Goal: Transaction & Acquisition: Subscribe to service/newsletter

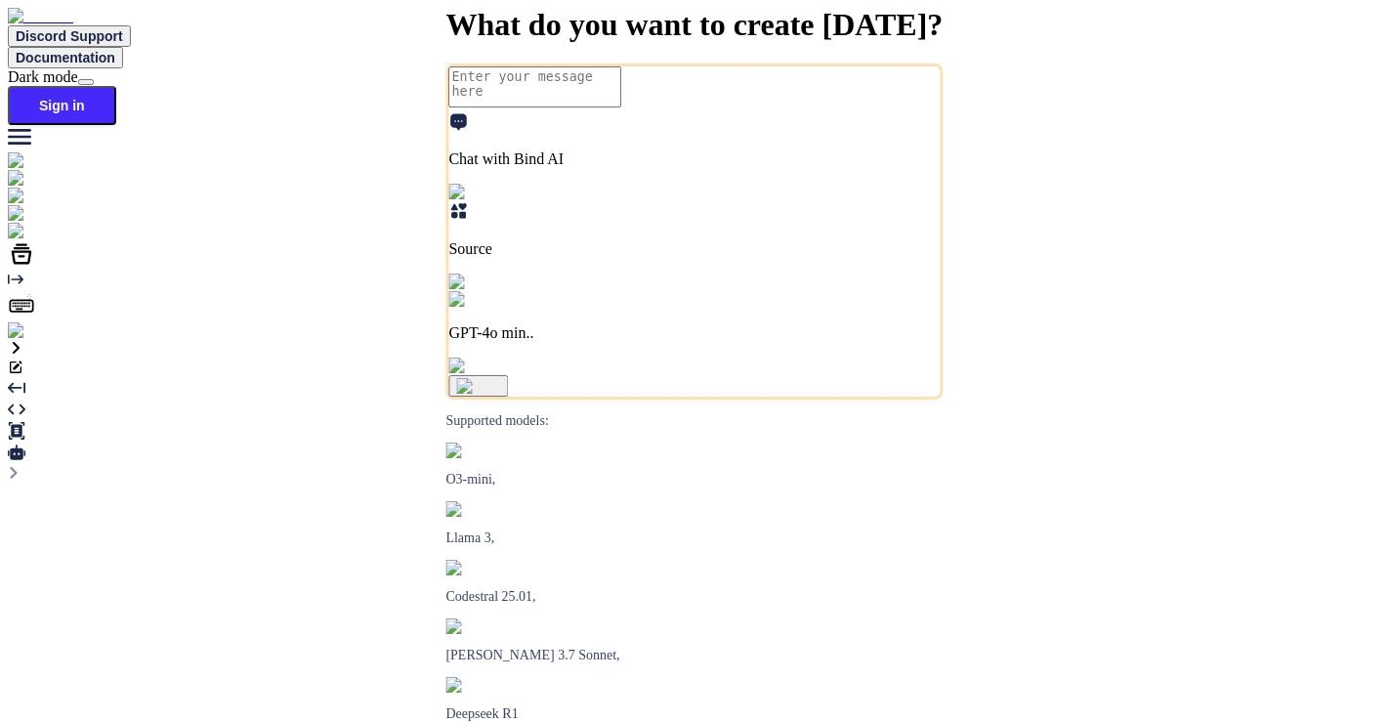
click at [20, 340] on img at bounding box center [35, 331] width 54 height 18
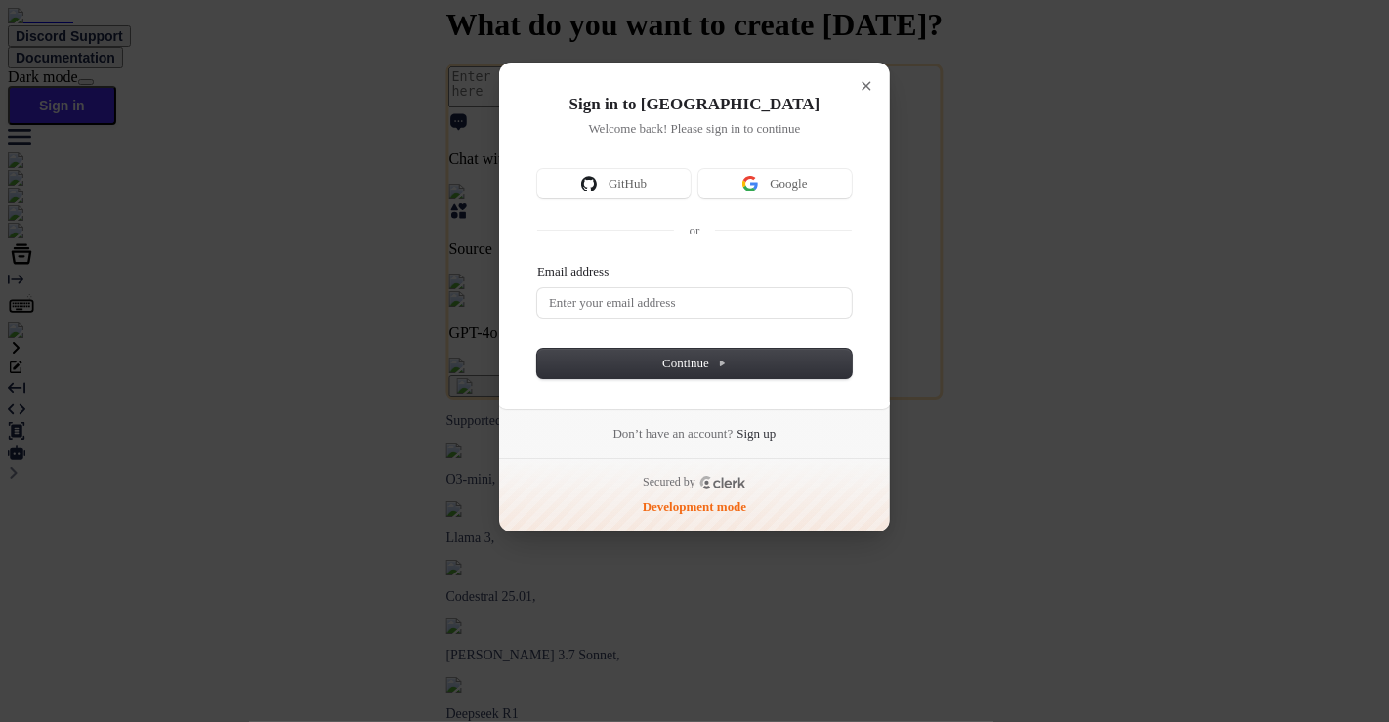
type textarea "x"
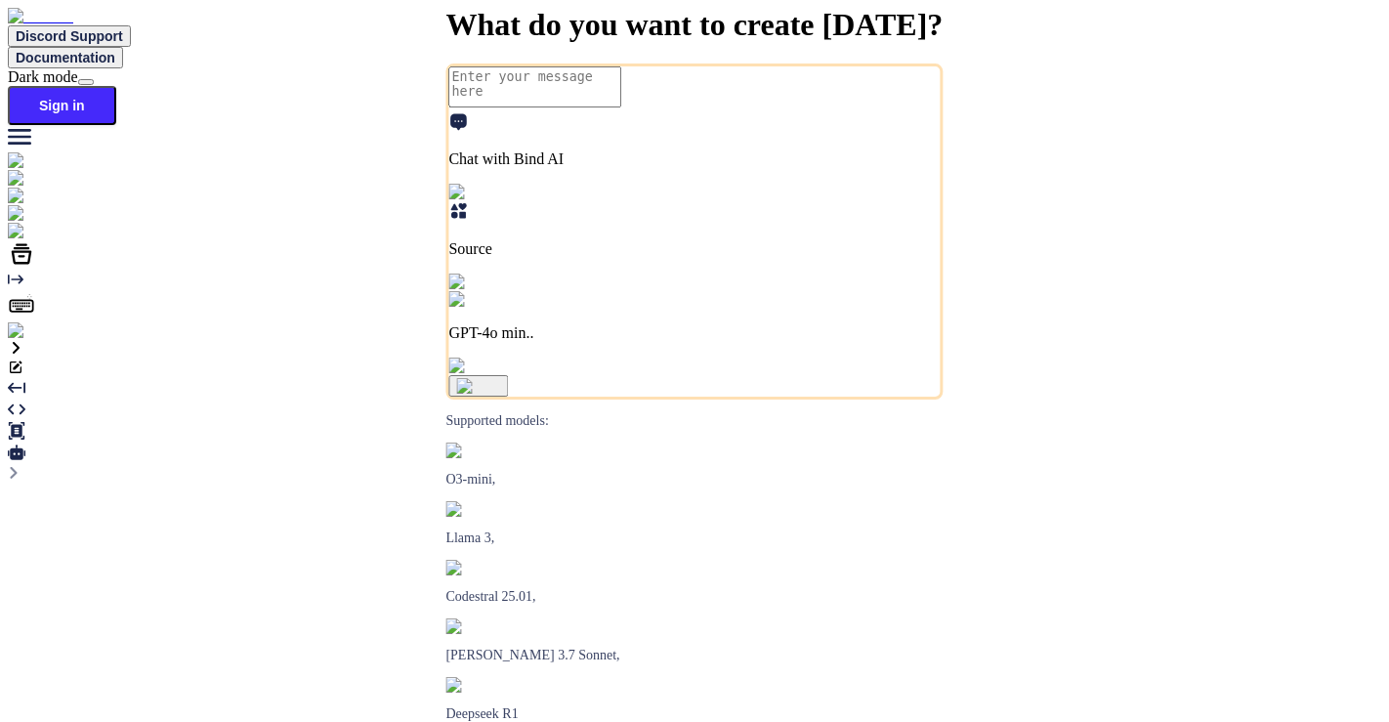
click at [33, 340] on img at bounding box center [35, 331] width 54 height 18
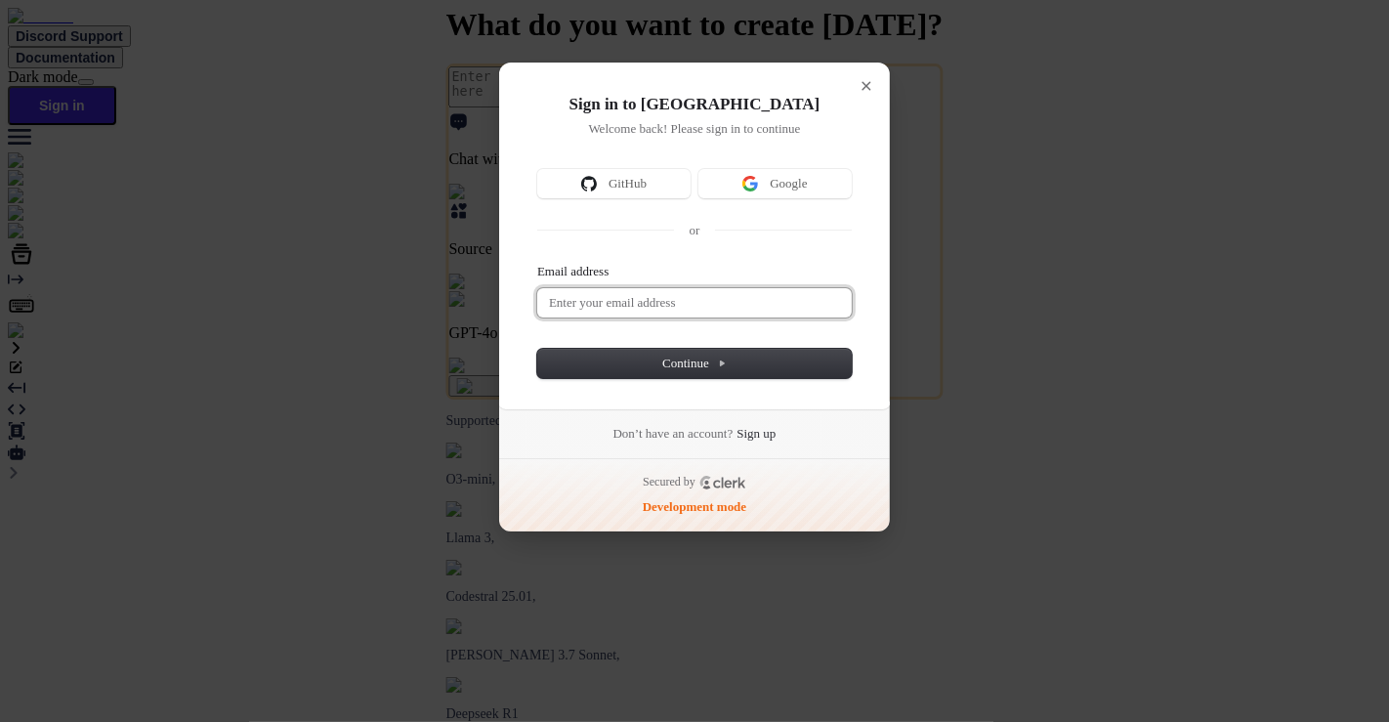
click at [681, 308] on input "Email address" at bounding box center [694, 302] width 315 height 29
click at [692, 366] on span "Continue" at bounding box center [694, 364] width 64 height 18
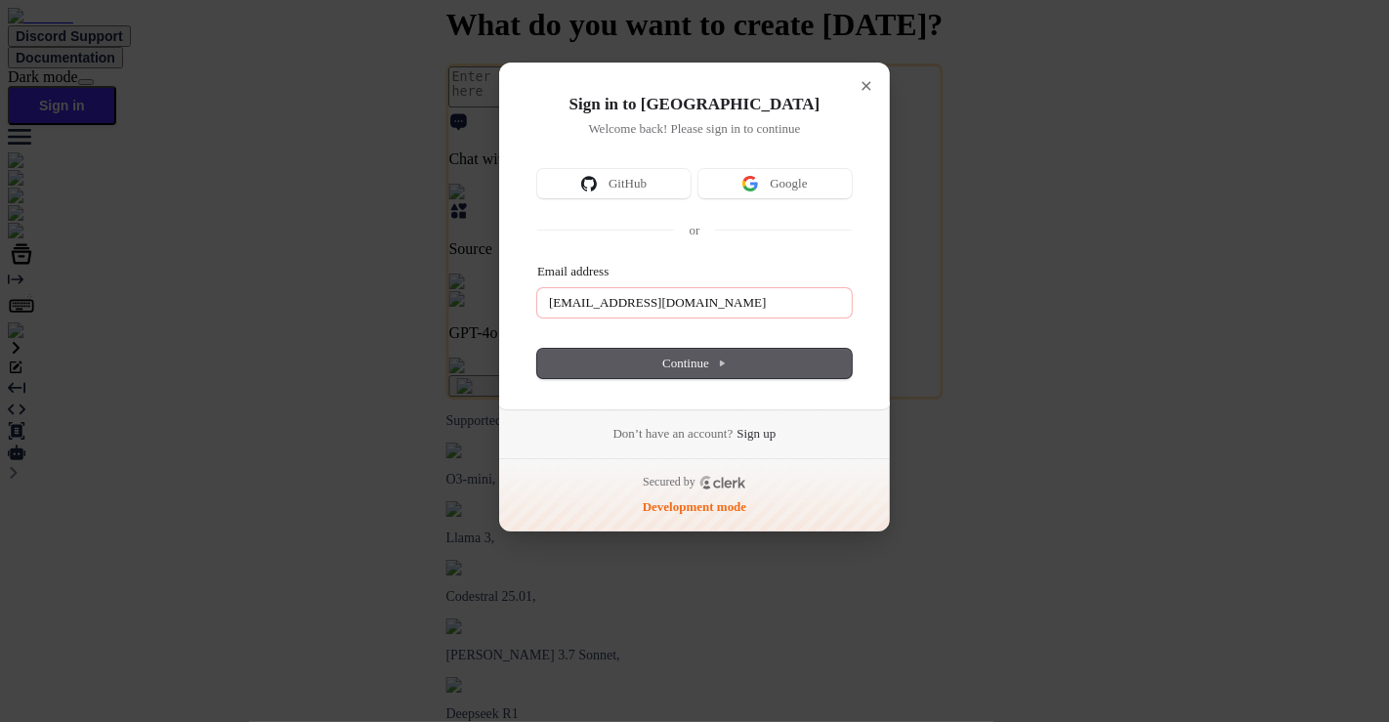
type input "saravanan10722@gmail.com"
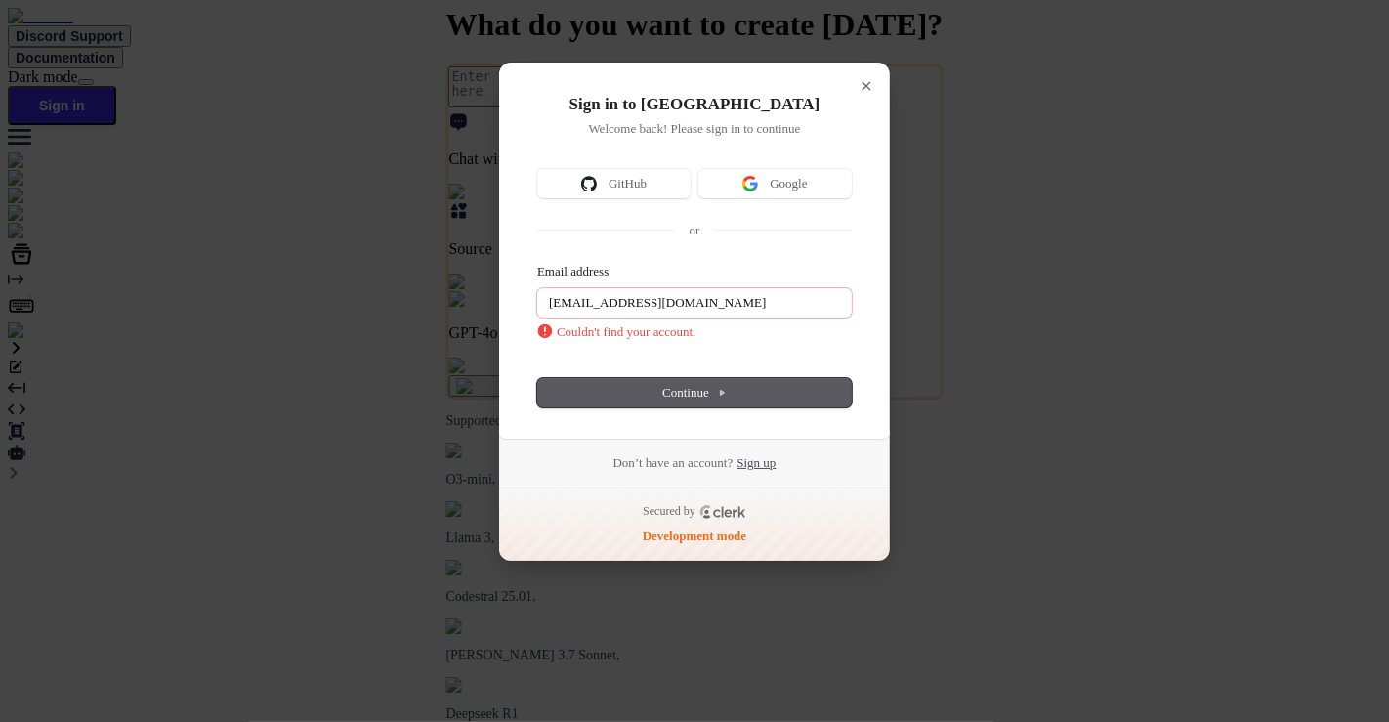
click at [770, 456] on link "Sign up" at bounding box center [755, 463] width 39 height 18
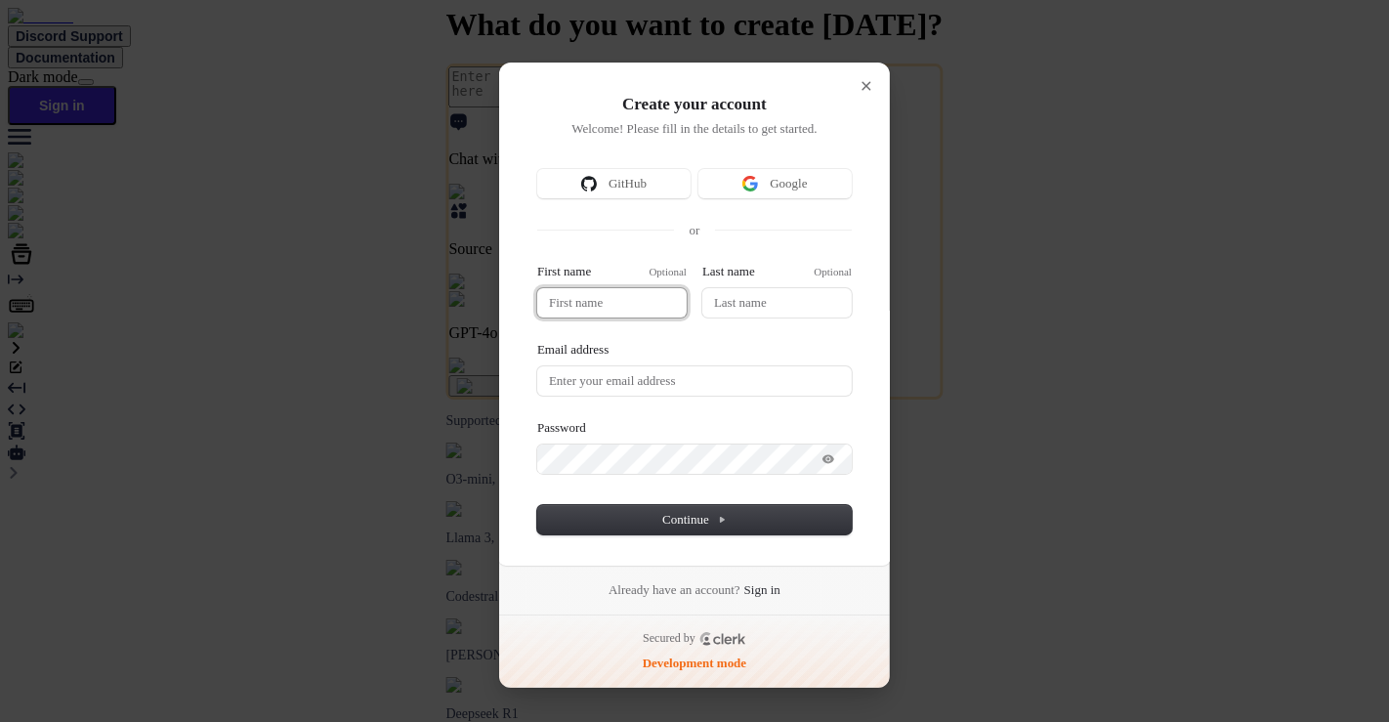
click at [595, 308] on input "First name" at bounding box center [611, 302] width 149 height 29
type input "saravanan"
click at [639, 378] on input "Email address" at bounding box center [694, 380] width 315 height 29
type input "saravanan"
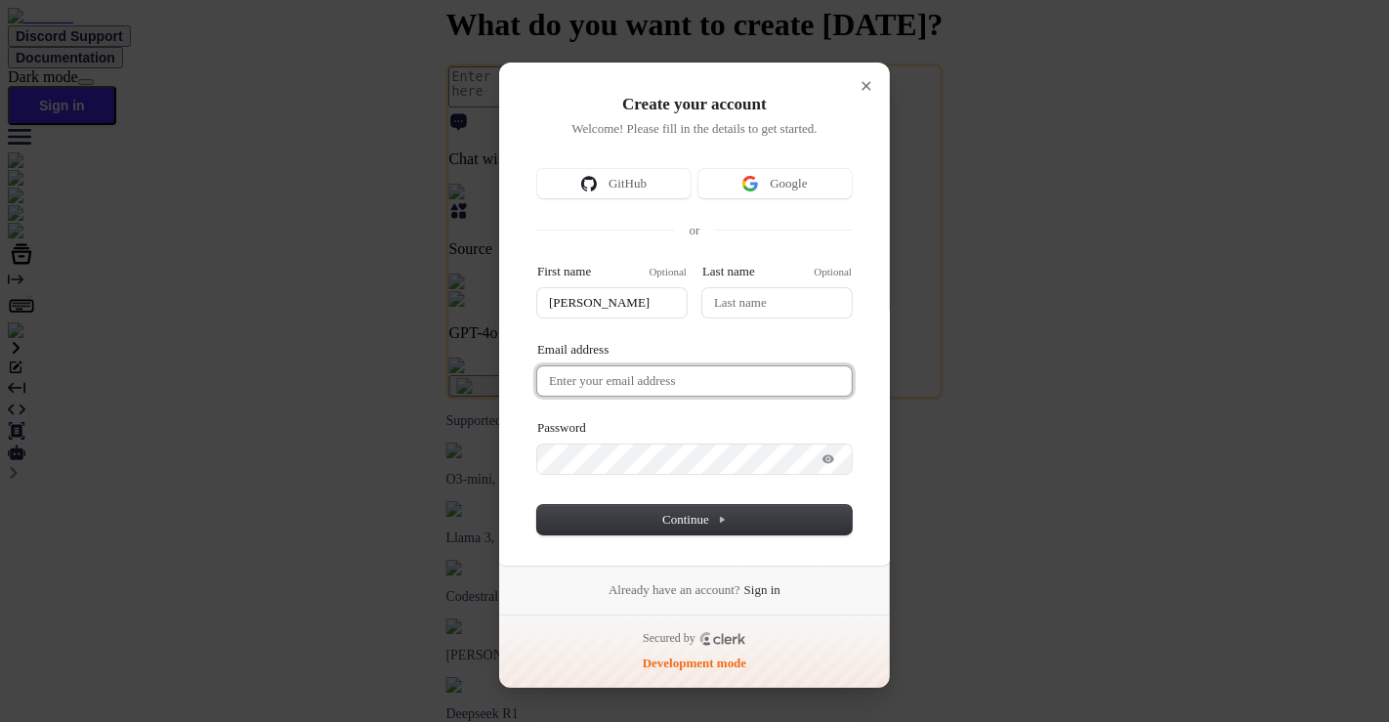
type input "s"
type input "saravanan"
type input "sa"
type input "saravanan"
type input "sar"
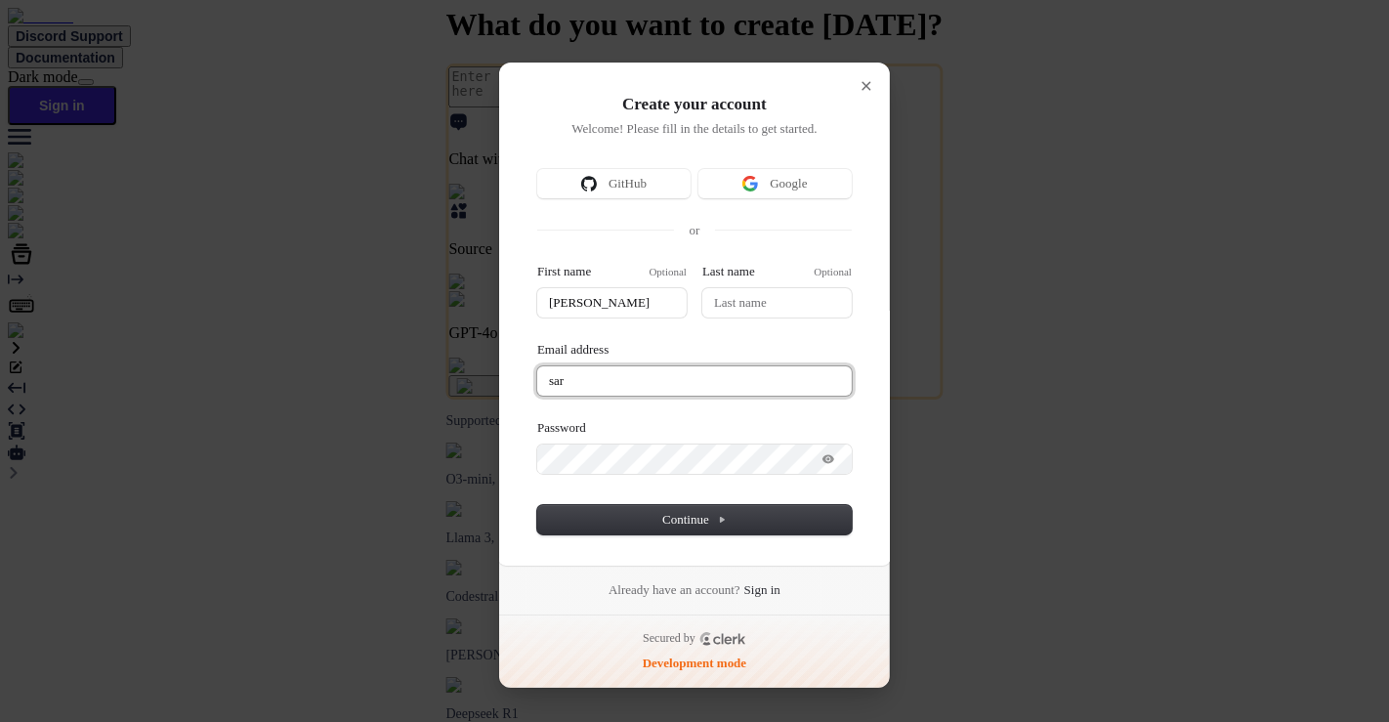
type input "saravanan"
type input "sara"
type input "saravanan"
type input "sarav"
type input "saravanan"
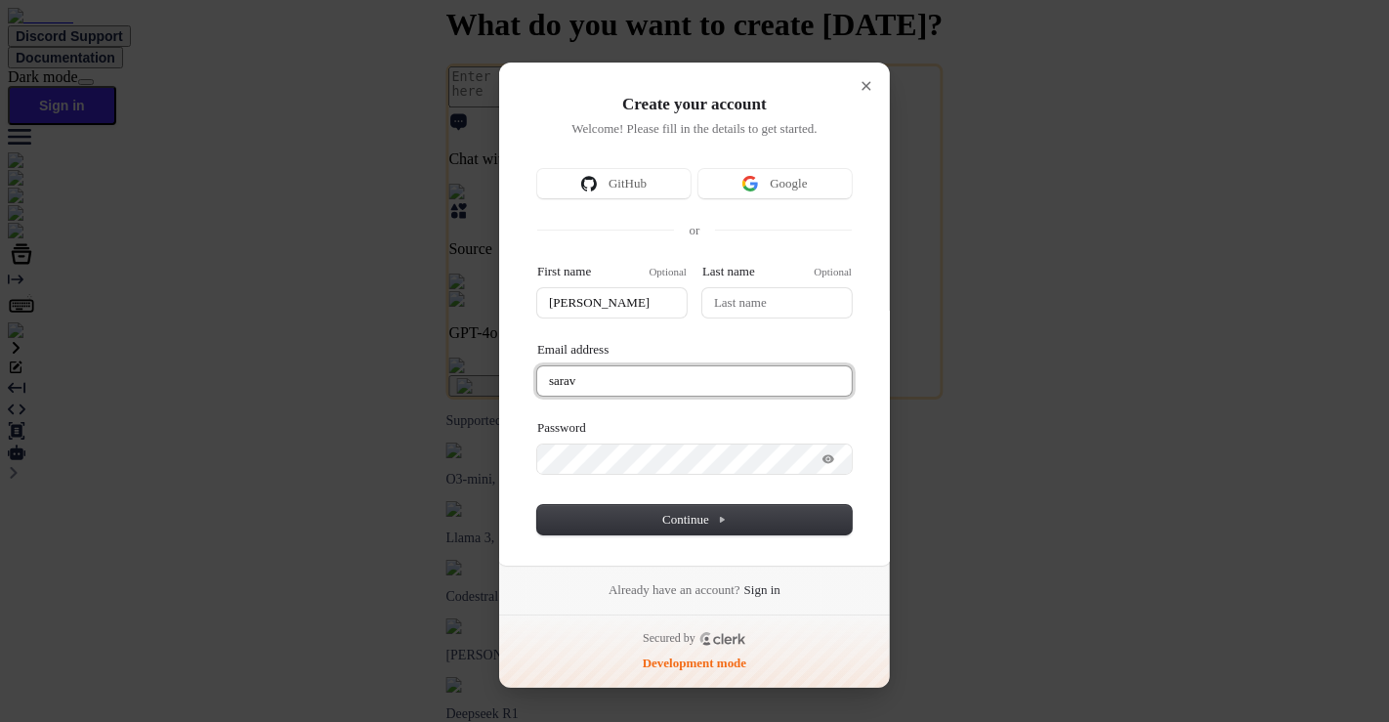
type input "sarava"
type input "saravanan"
type input "saravan"
type input "saravanan"
type input "saravana"
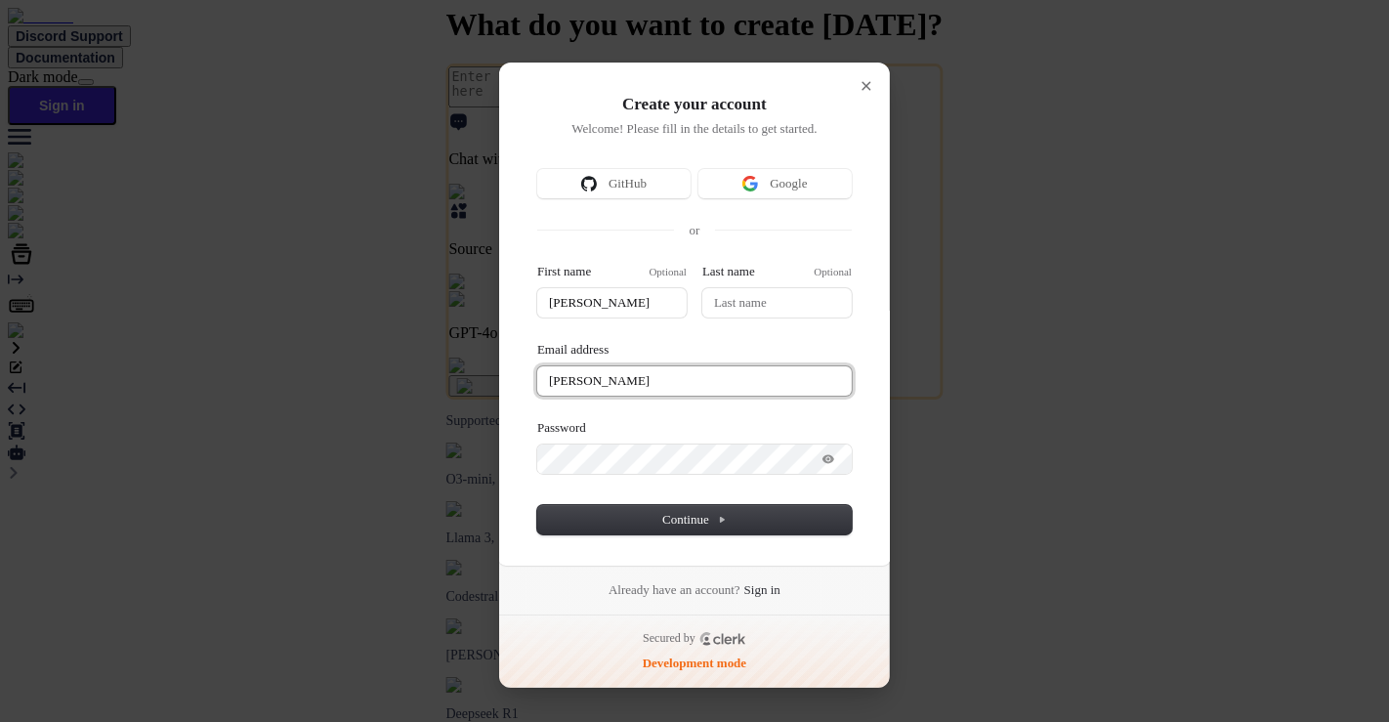
type input "saravanan"
type input "saravanan1"
type input "saravanan"
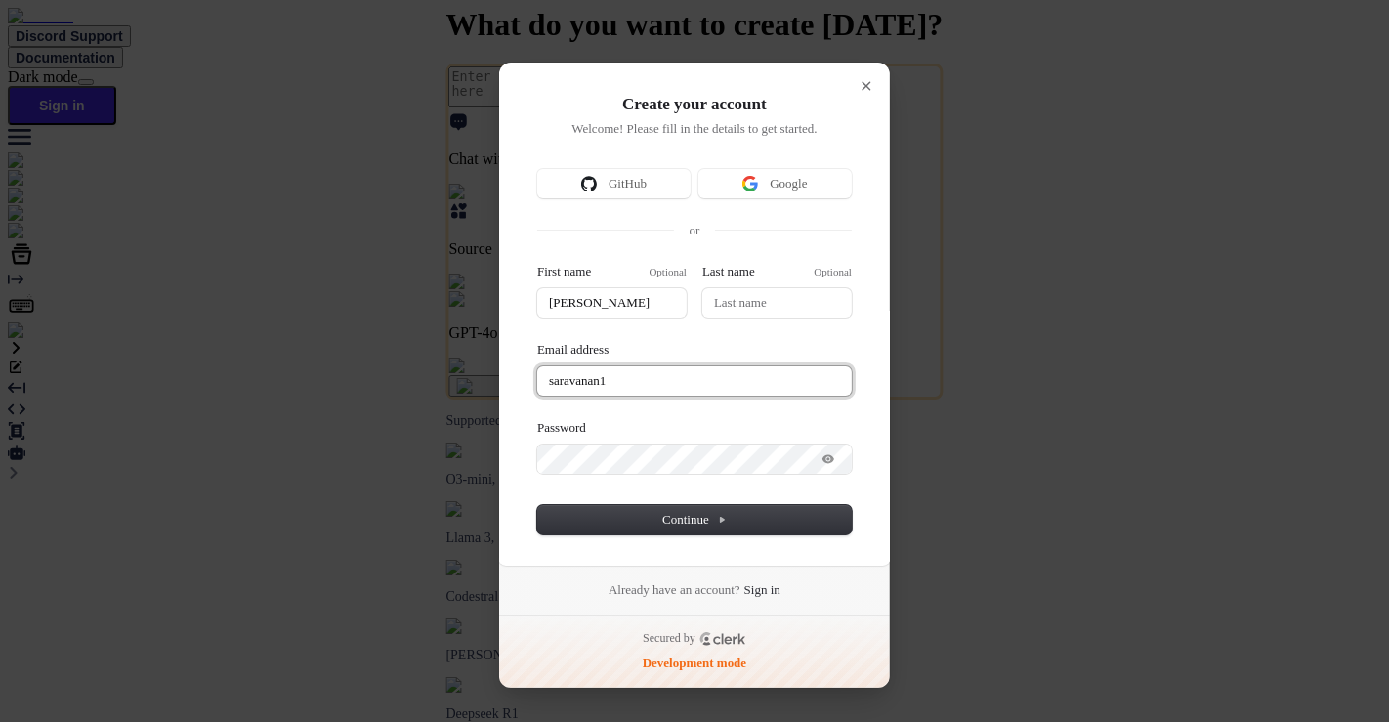
type input "saravanan10"
type input "saravanan"
type input "saravanan107"
type input "saravanan"
type input "saravanan1072"
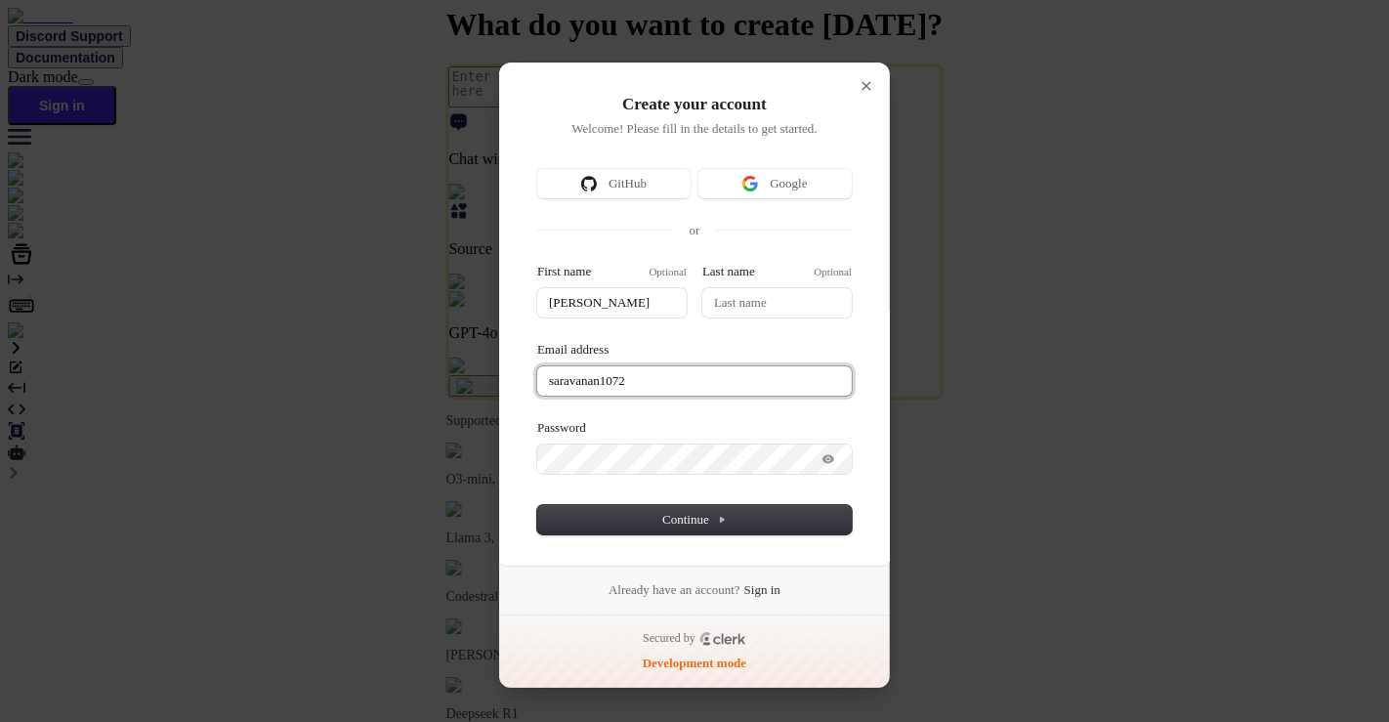
type input "saravanan"
type input "saravanan10722"
type input "saravanan"
type input "saravanan10722@"
type input "saravanan"
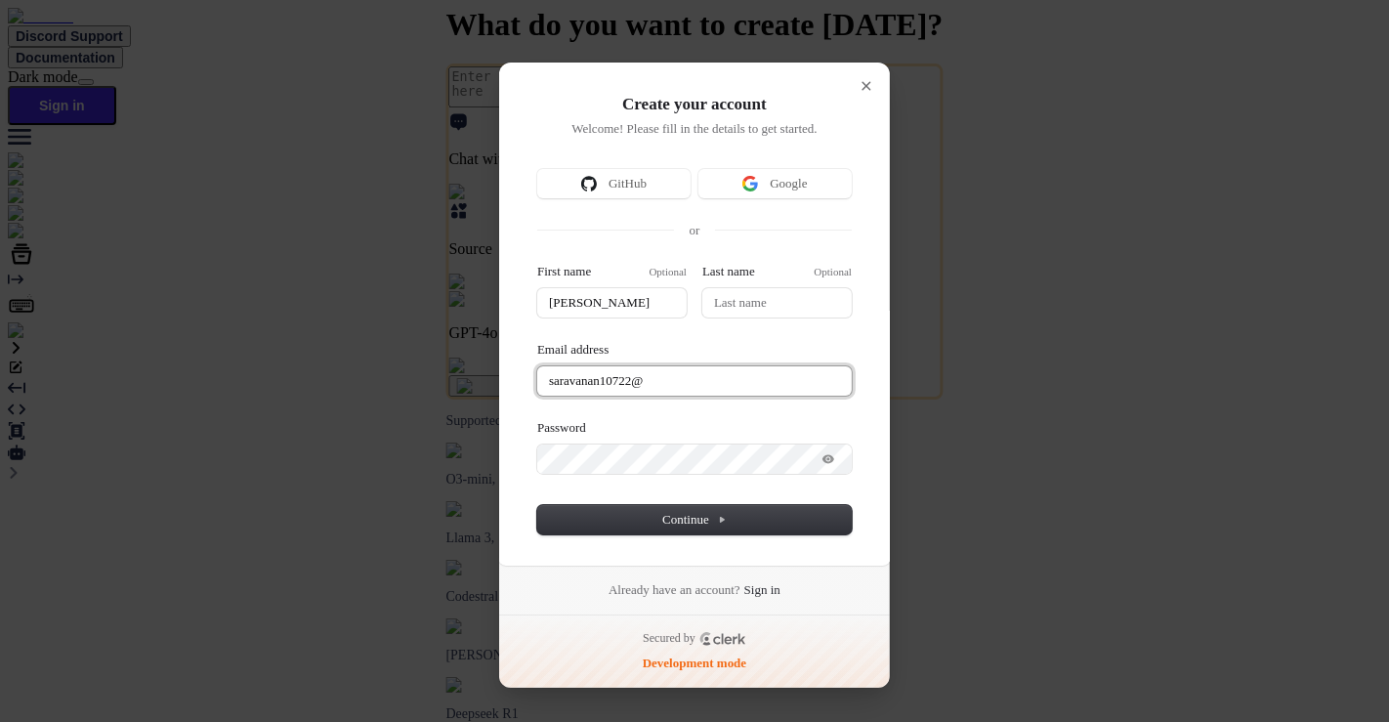
type input "saravanan10722@g"
type input "saravanan"
type input "saravanan10722@gm"
type input "saravanan"
type input "saravanan10722@gma"
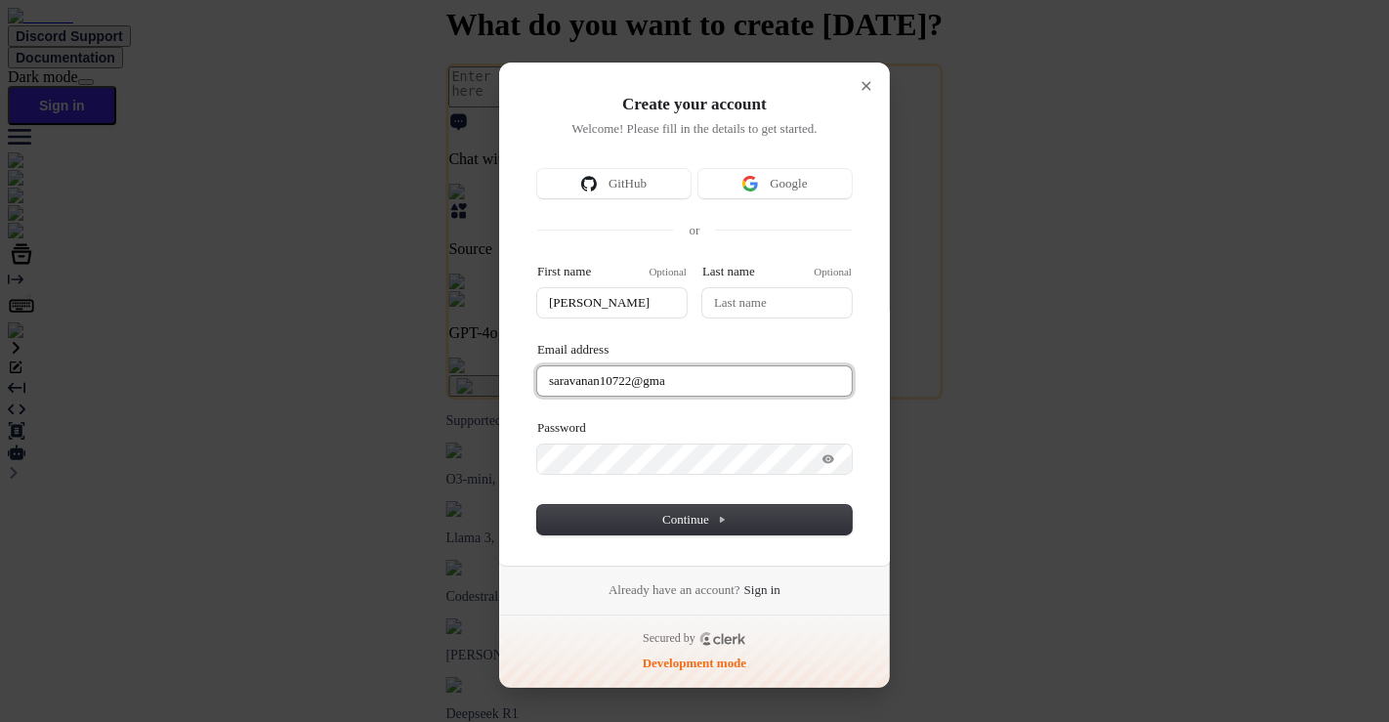
type input "saravanan"
type input "saravanan10722@gmai"
type input "saravanan"
type input "saravanan10722@gmail"
type input "saravanan"
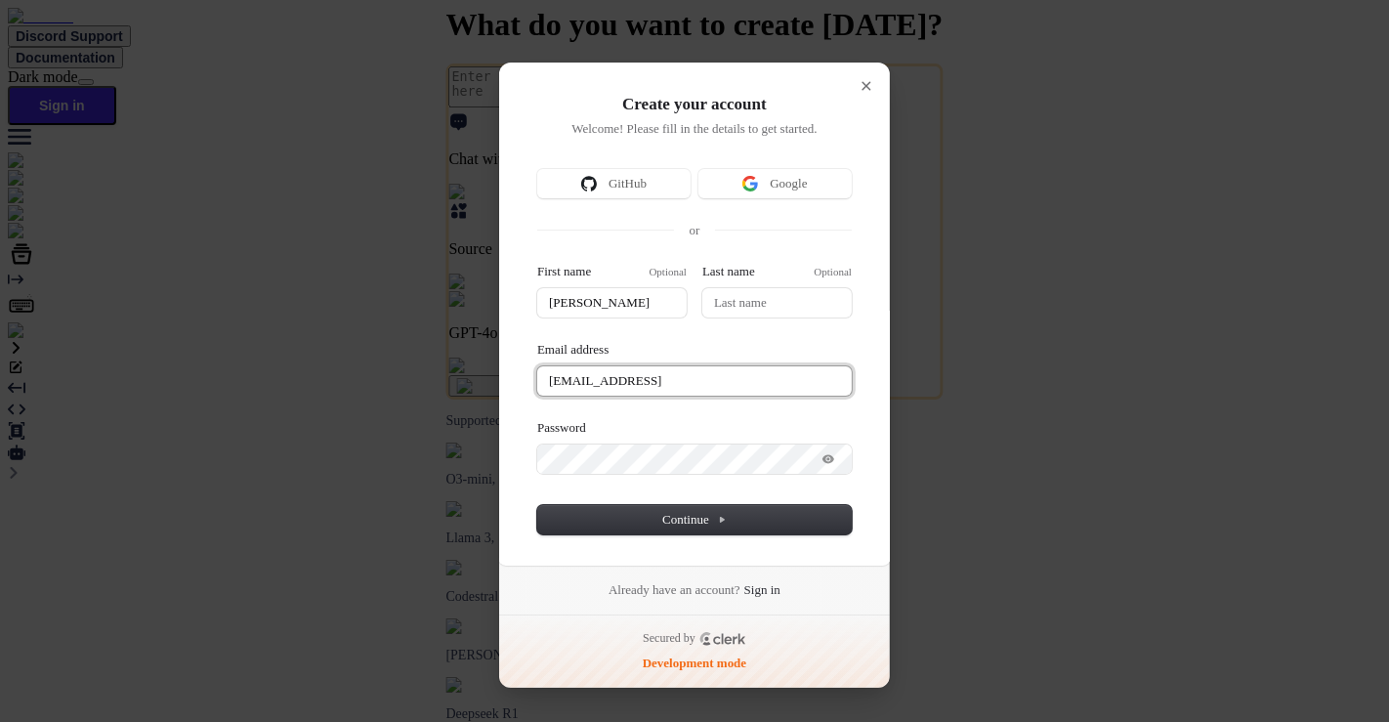
type input "saravanan10722@gmail."
type input "saravanan"
type input "saravanan10722@gmail.c"
type input "saravanan"
type input "saravanan10722@gmail.co"
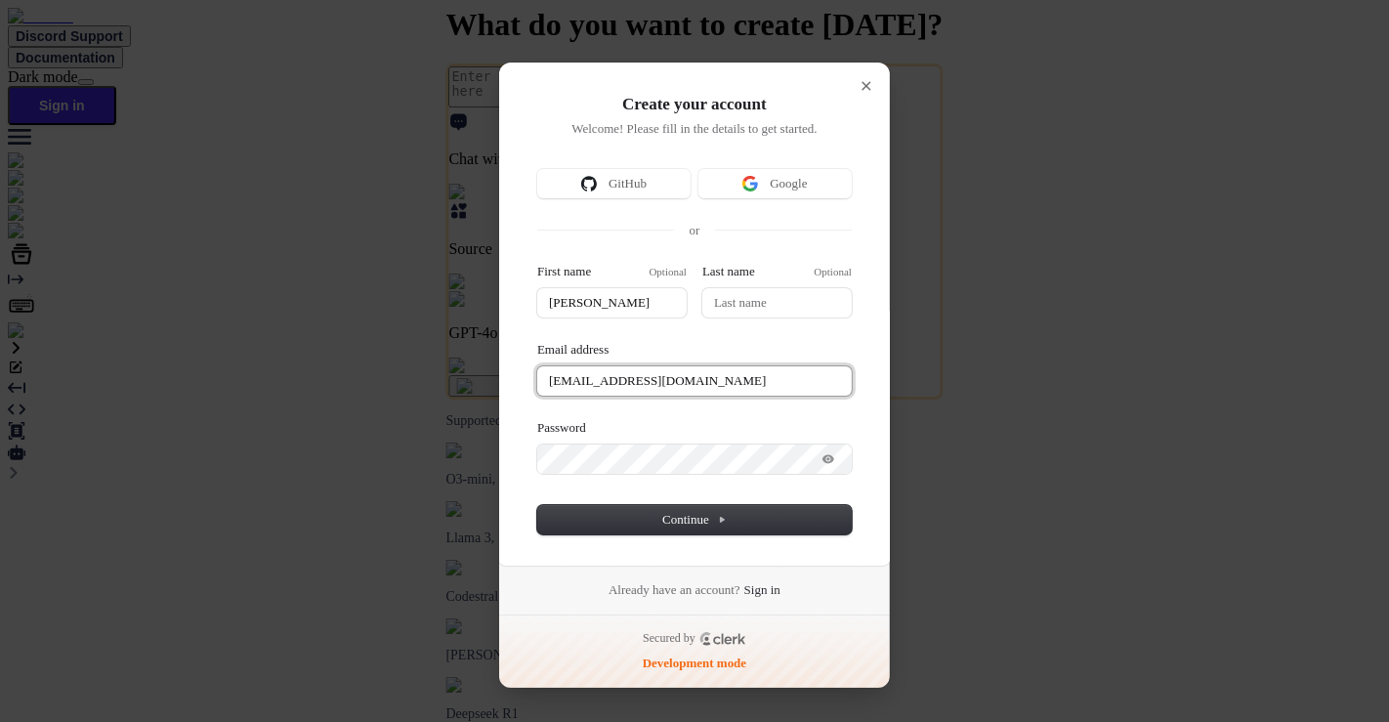
type input "saravanan"
type input "saravanan10722@gmail.com"
type input "saravanan"
type input "saravanan10722@gmail.com"
click at [650, 440] on div "Password" at bounding box center [694, 446] width 315 height 55
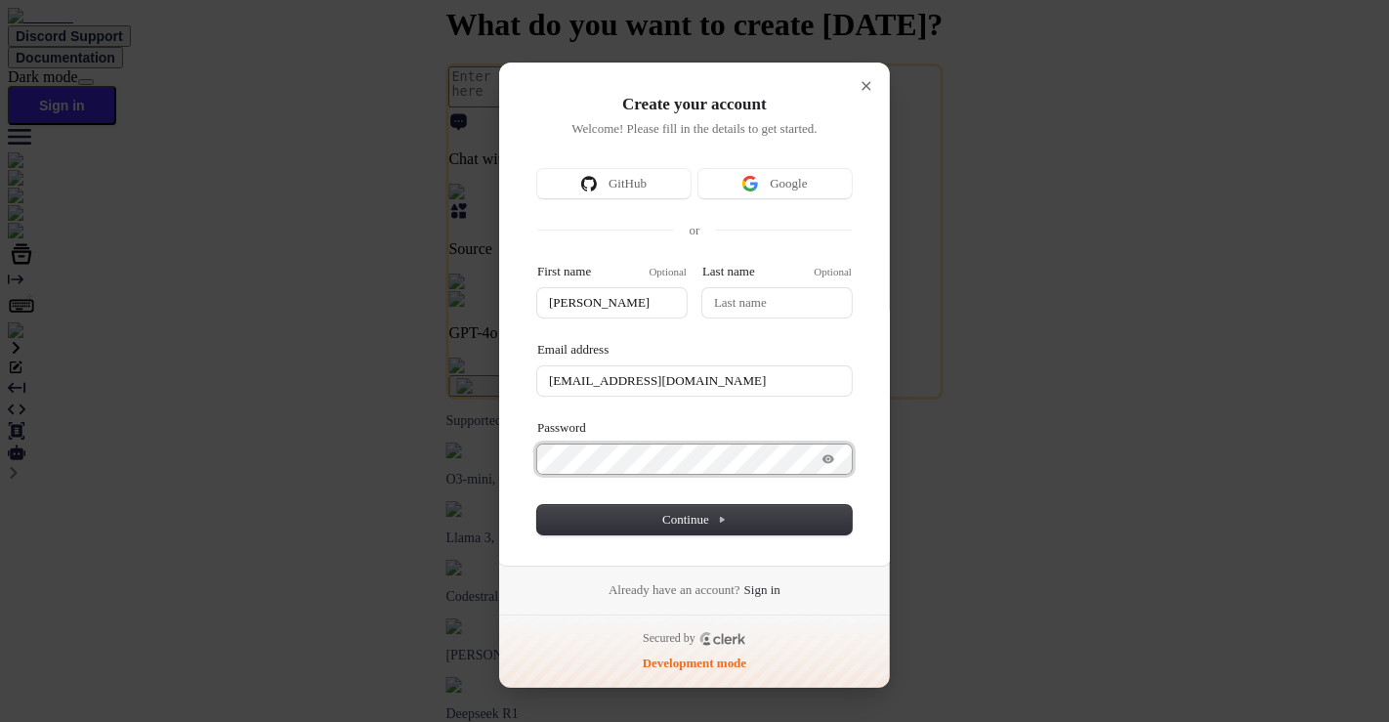
type input "saravanan"
type input "saravanan10722@gmail.com"
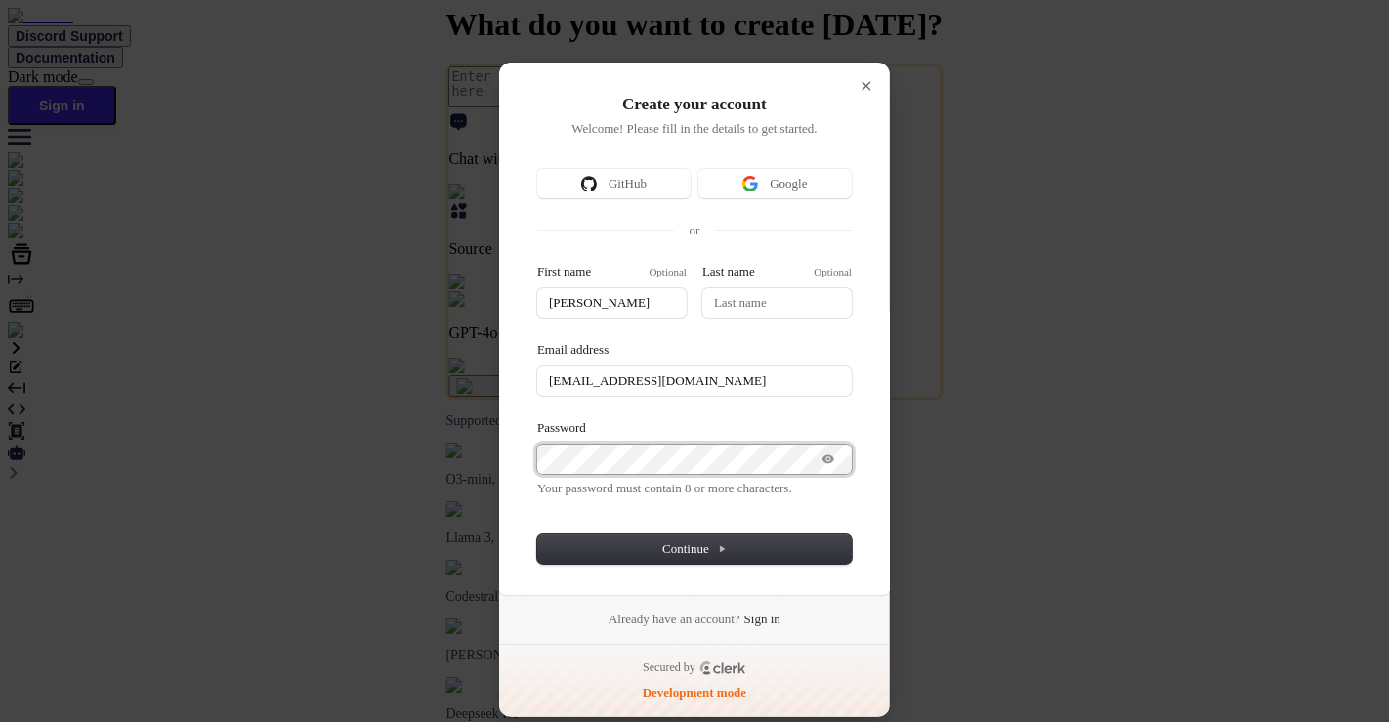
type input "saravanan"
type input "saravanan10722@gmail.com"
type input "saravanan"
type input "saravanan10722@gmail.com"
type input "saravanan"
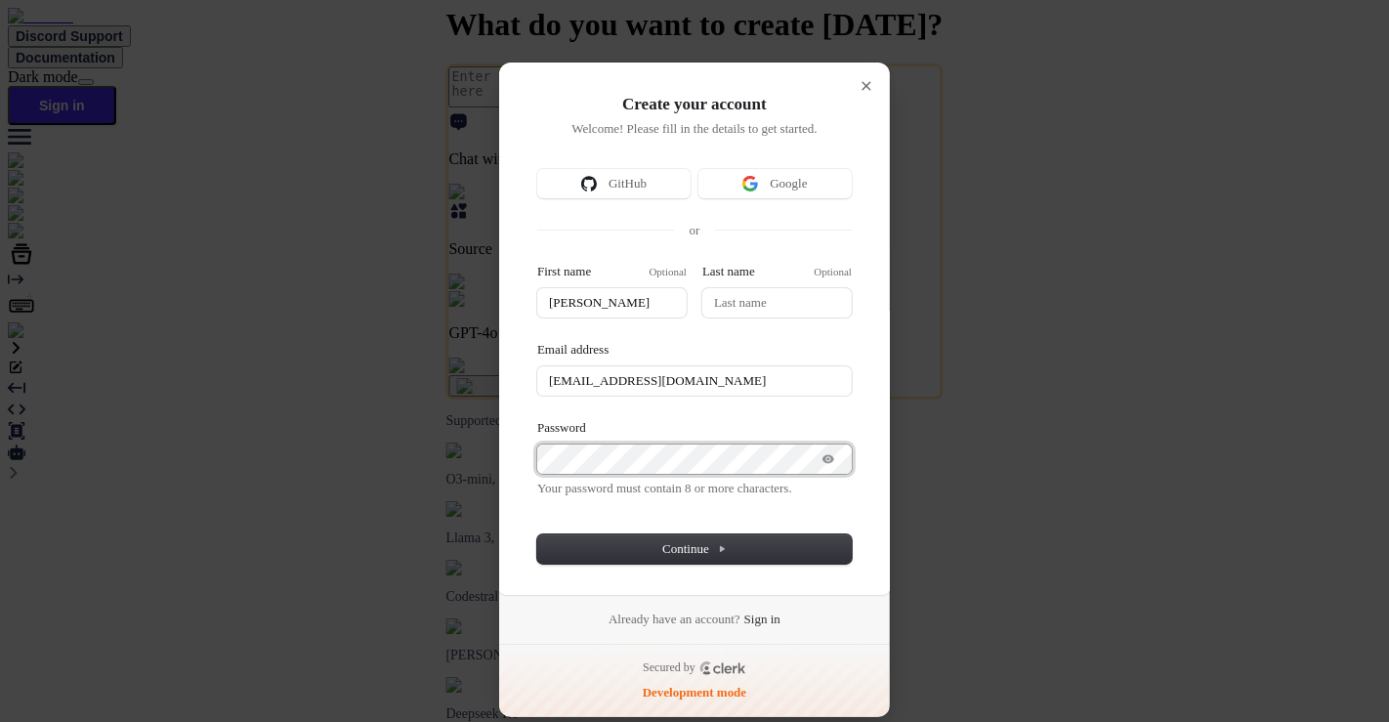
type input "saravanan10722@gmail.com"
type input "saravanan"
type input "saravanan10722@gmail.com"
type input "saravanan"
type input "saravanan10722@gmail.com"
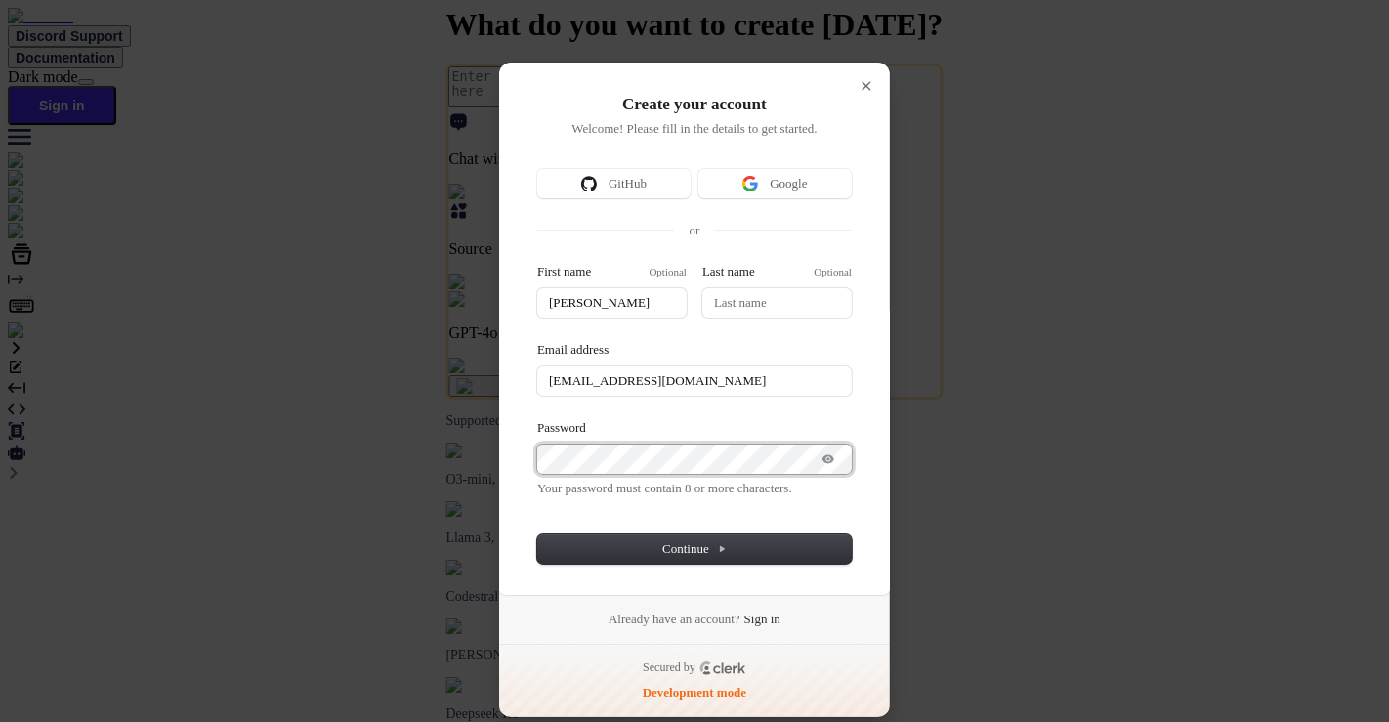
type input "saravanan"
type input "saravanan10722@gmail.com"
type input "saravanan"
type input "saravanan10722@gmail.com"
type input "saravanan"
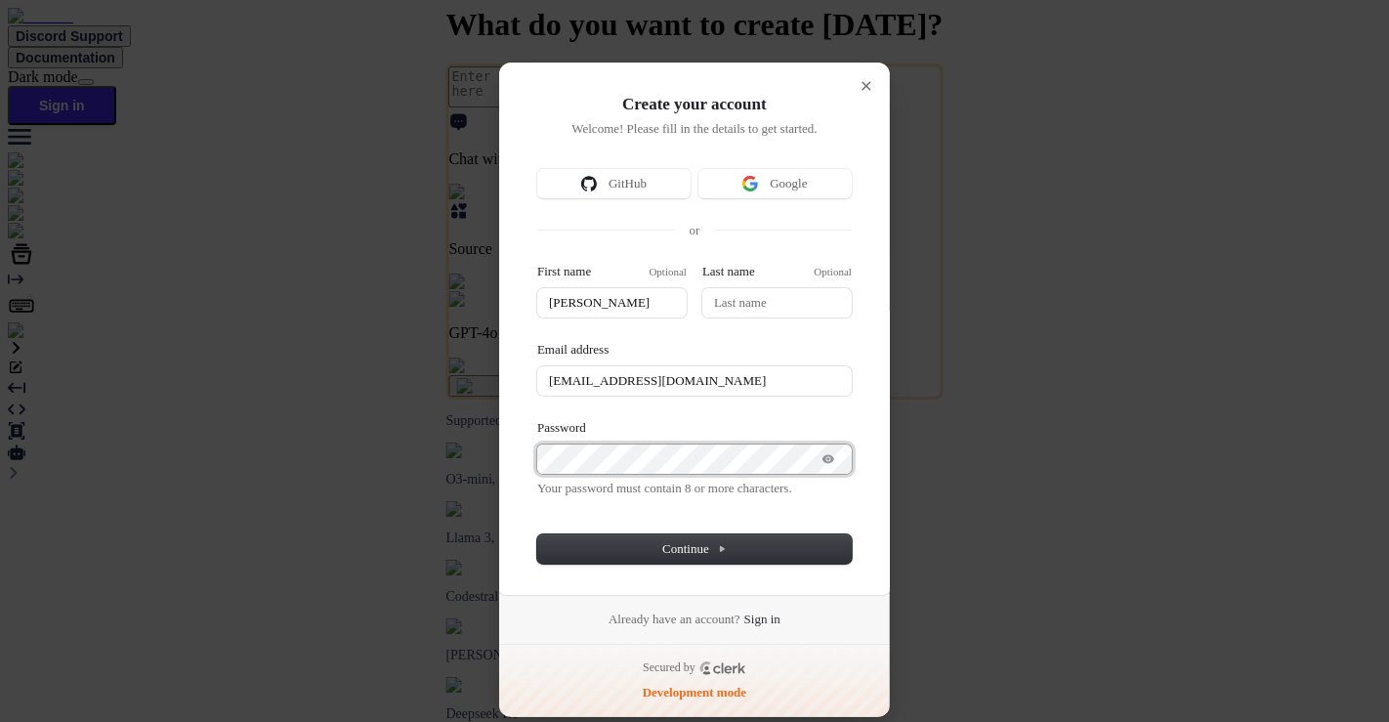
type input "saravanan10722@gmail.com"
type input "saravanan"
type input "saravanan10722@gmail.com"
type input "saravanan"
type input "saravanan10722@gmail.com"
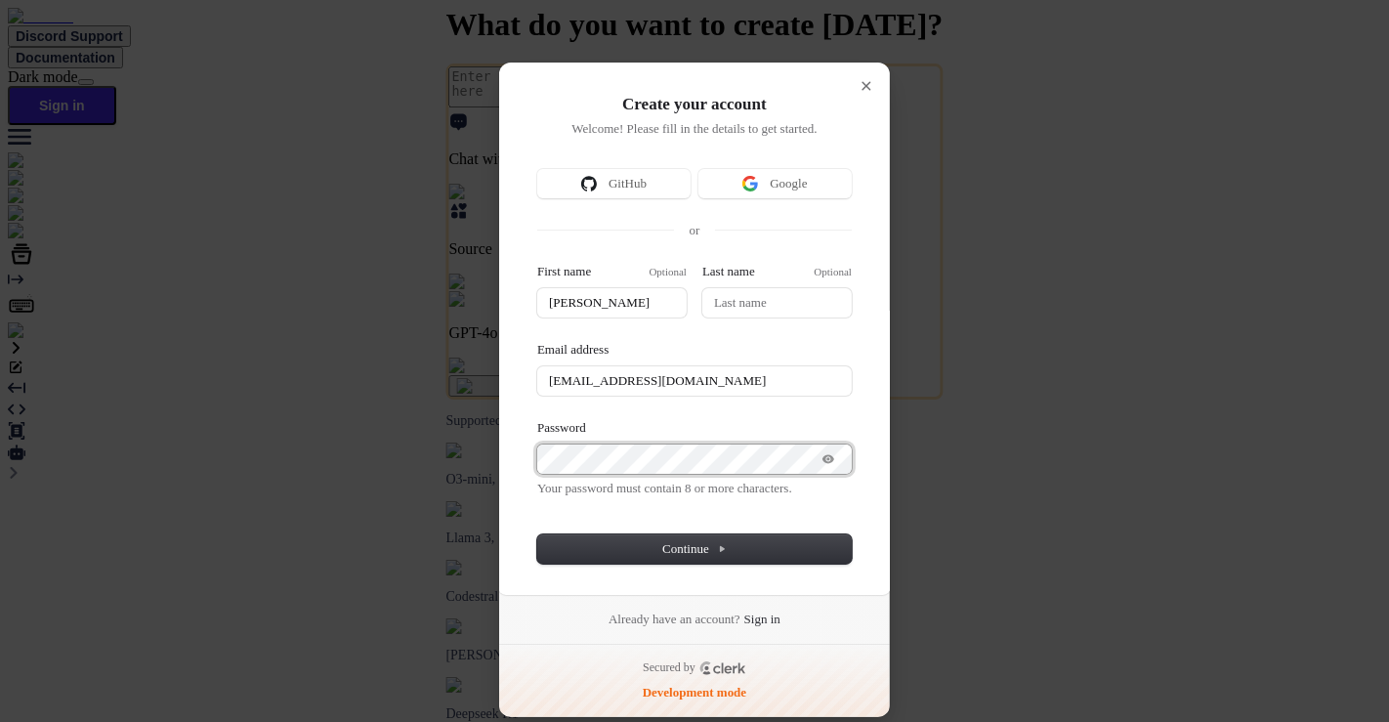
type input "saravanan"
type input "saravanan10722@gmail.com"
type input "saravanan"
type input "saravanan10722@gmail.com"
type input "saravanan"
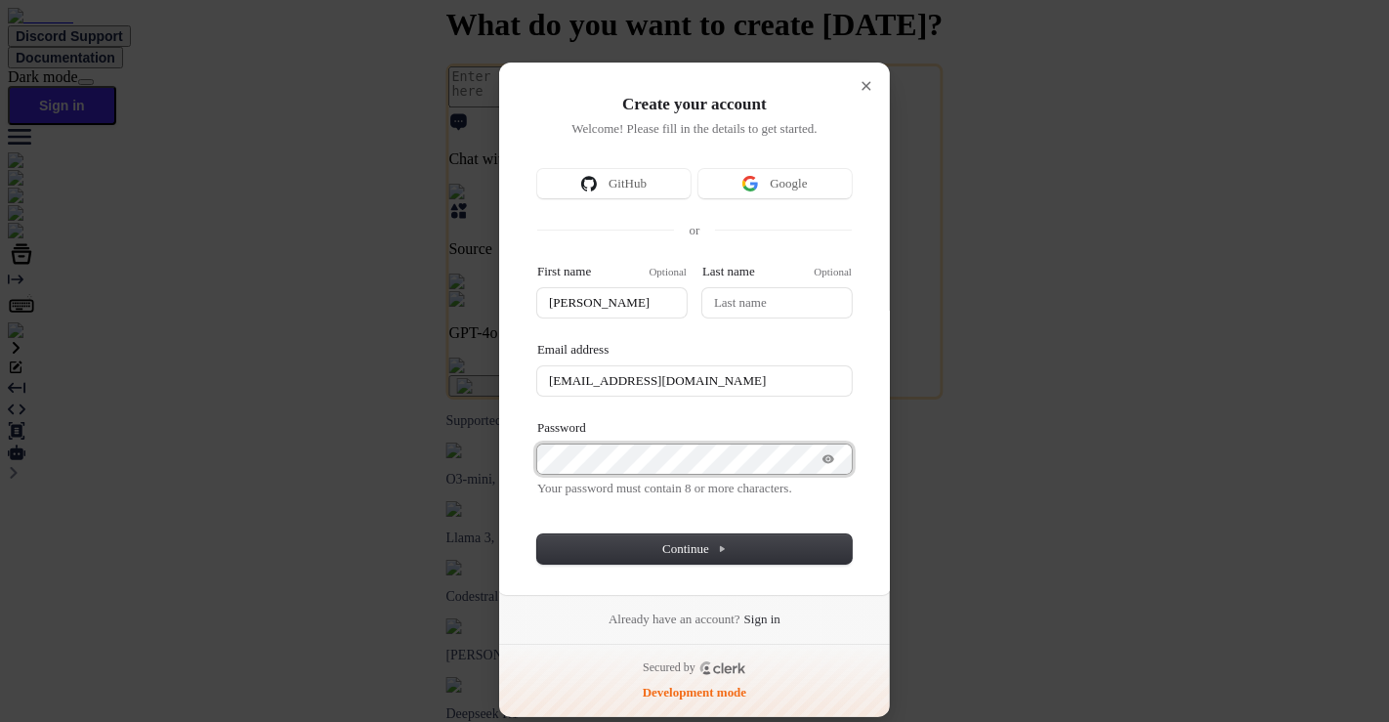
type input "saravanan10722@gmail.com"
type input "saravanan"
type input "saravanan10722@gmail.com"
type input "saravanan"
type input "saravanan10722@gmail.com"
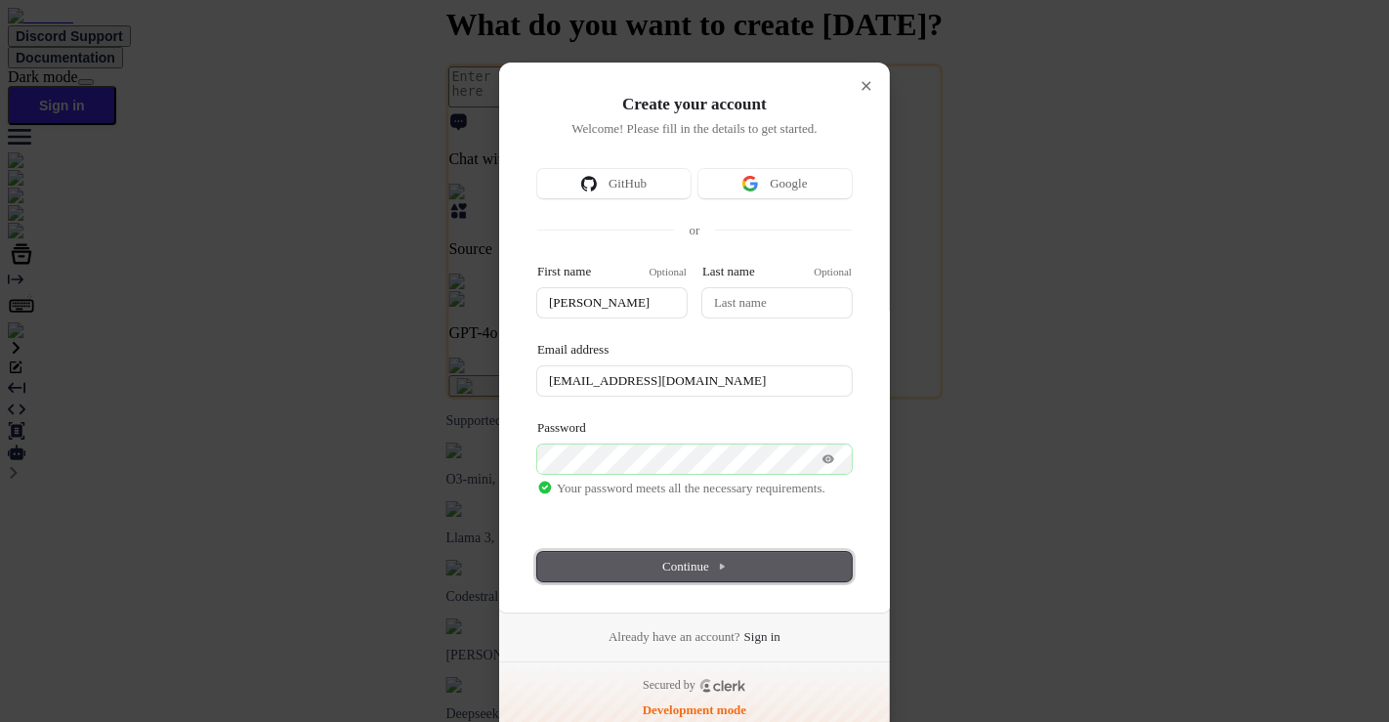
type input "saravanan"
type input "saravanan10722@gmail.com"
click at [699, 562] on span "Continue" at bounding box center [694, 567] width 64 height 18
type input "saravanan"
type input "saravanan10722@gmail.com"
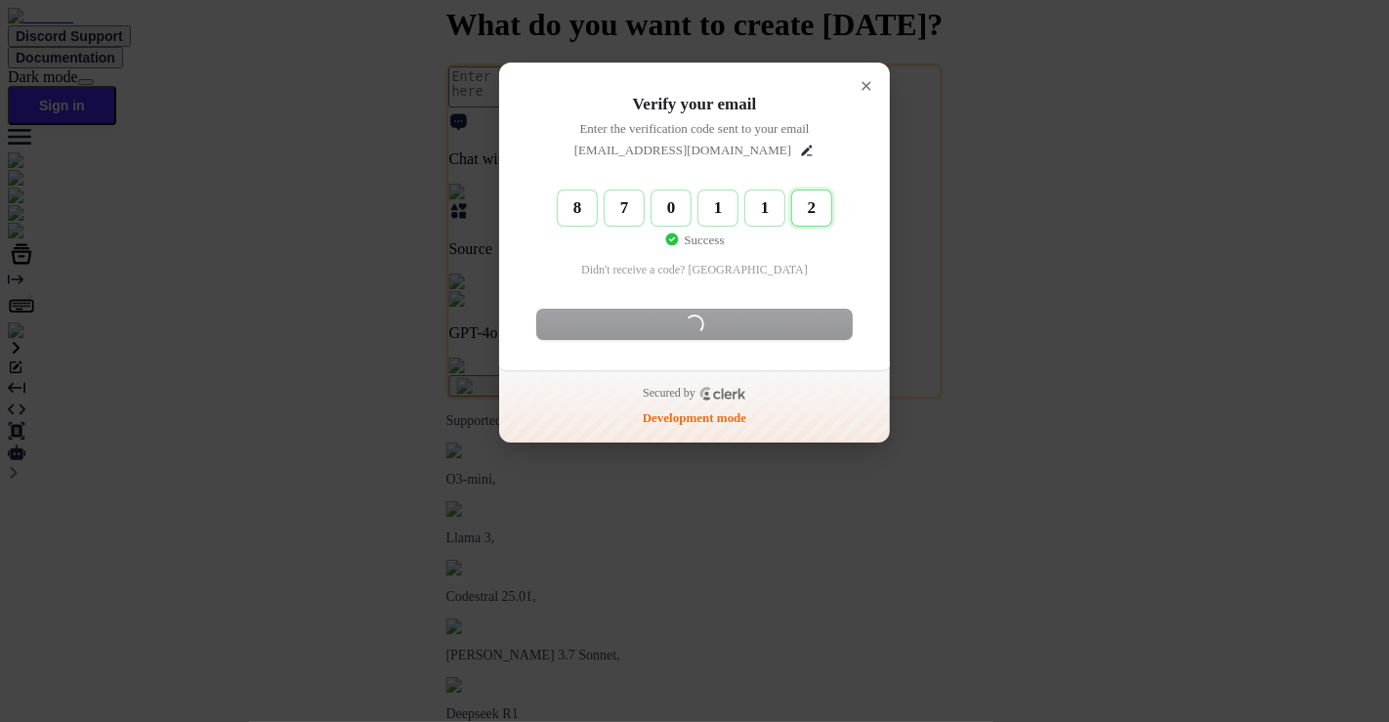
type input "870112"
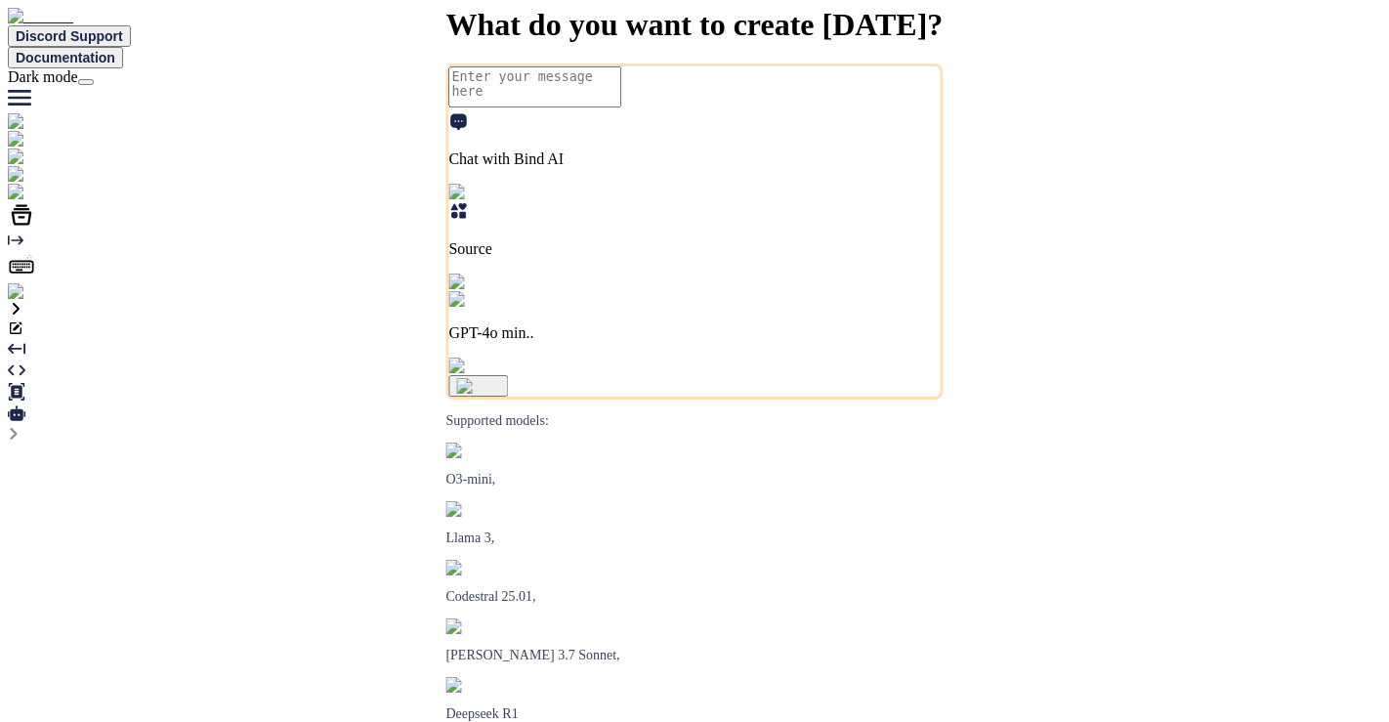
click at [19, 301] on img at bounding box center [39, 292] width 63 height 18
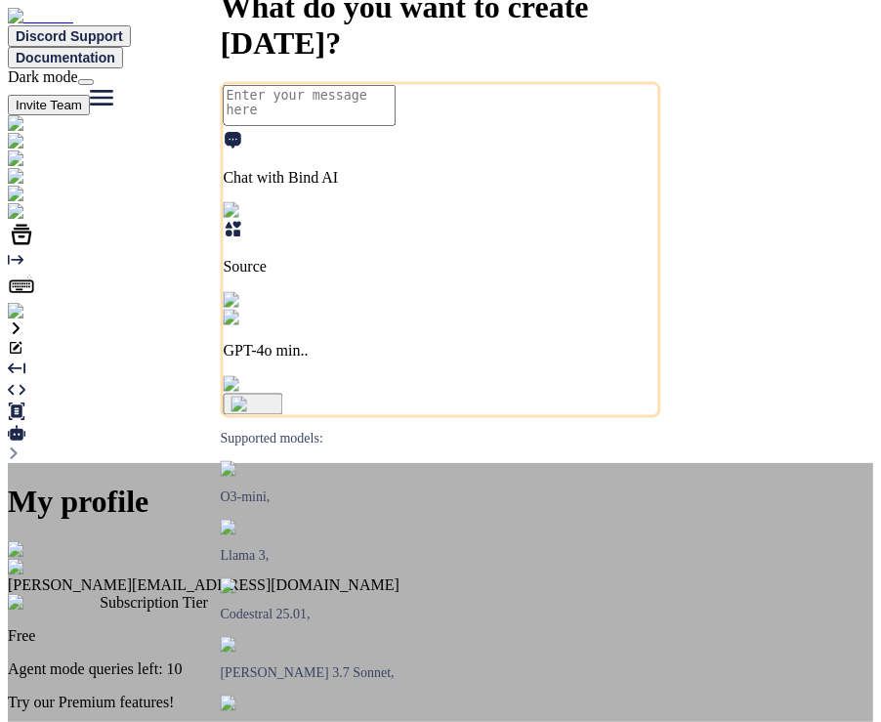
type textarea "x"
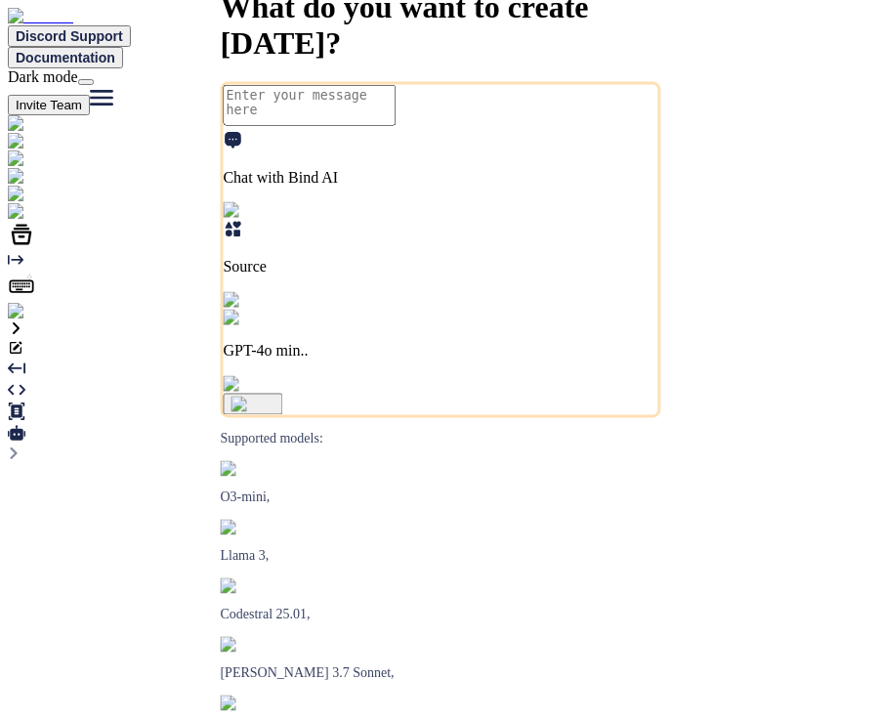
type textarea "x"
click at [21, 203] on img at bounding box center [44, 195] width 72 height 18
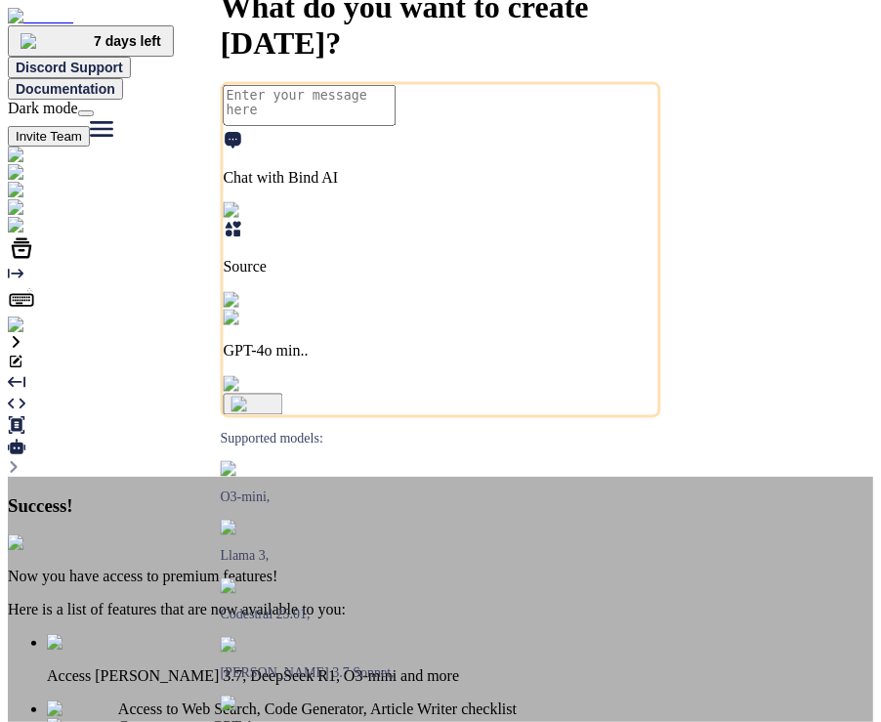
type textarea "x"
click at [703, 477] on div "Success! Now you have access to premium features! Here is a list of features th…" at bounding box center [440, 662] width 865 height 370
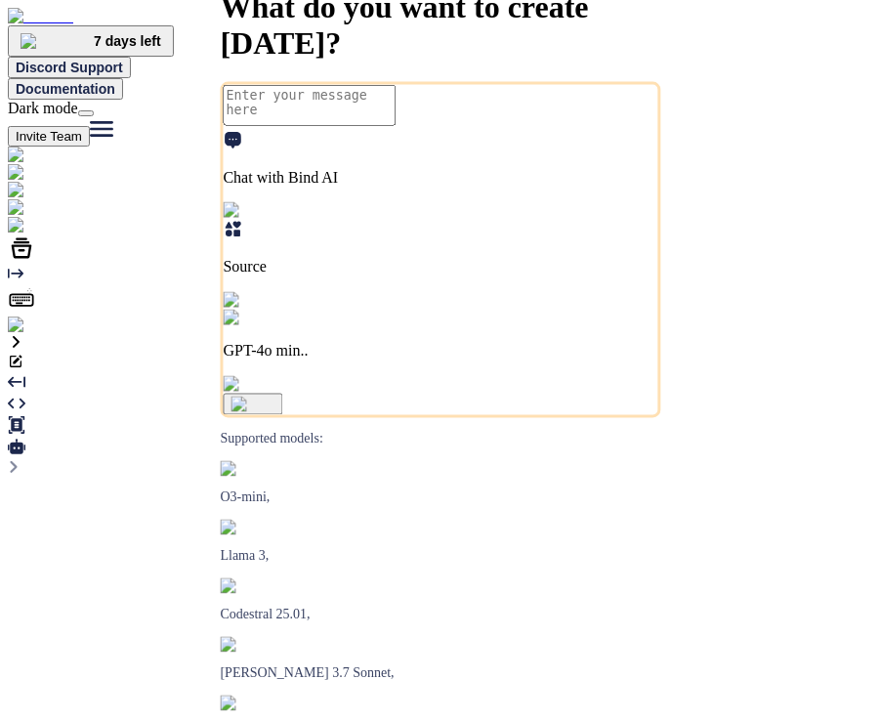
click at [347, 126] on textarea at bounding box center [310, 105] width 173 height 41
type textarea "h"
type textarea "x"
type textarea "hi"
type textarea "x"
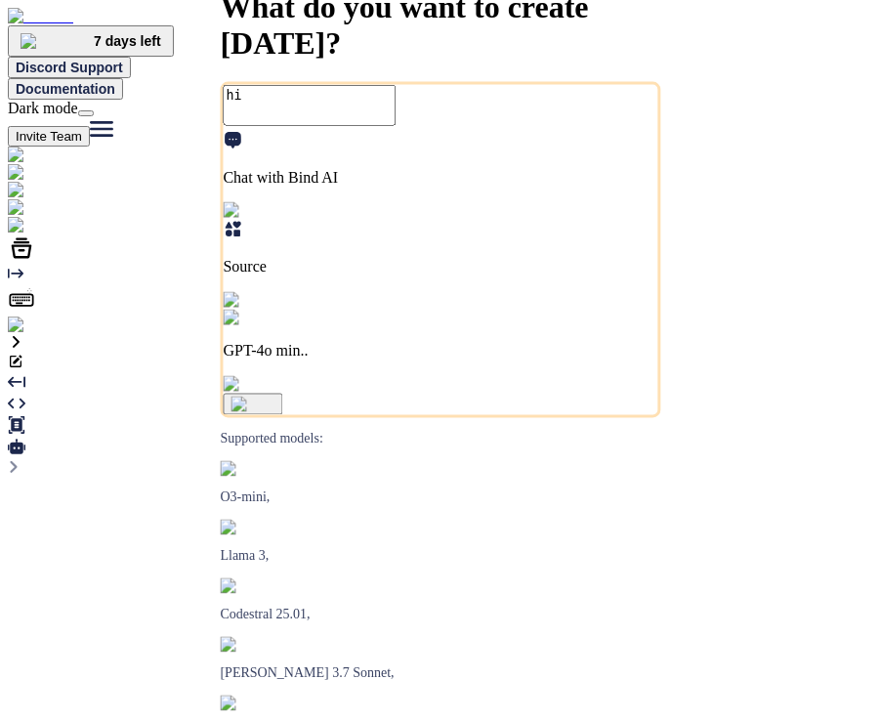
type textarea "hi"
click at [275, 412] on img "button" at bounding box center [253, 405] width 44 height 16
type textarea "x"
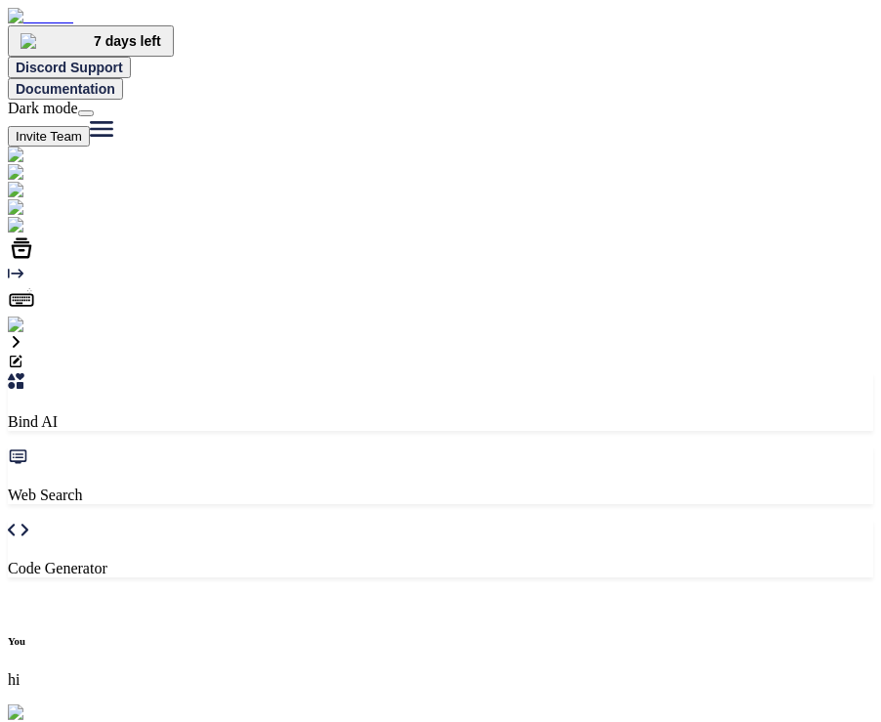
scroll to position [6, 0]
click at [90, 126] on button "Invite Team" at bounding box center [49, 136] width 82 height 21
click at [94, 110] on button at bounding box center [86, 113] width 16 height 6
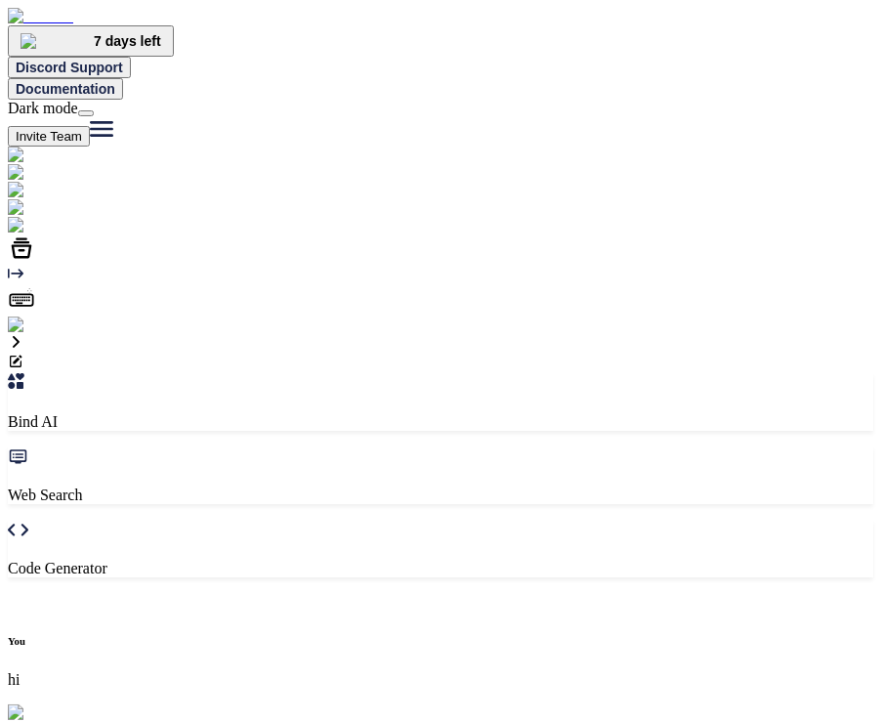
click at [22, 217] on img at bounding box center [53, 208] width 90 height 18
click at [14, 262] on icon at bounding box center [21, 247] width 27 height 27
type input "C:\fakepath\app.js"
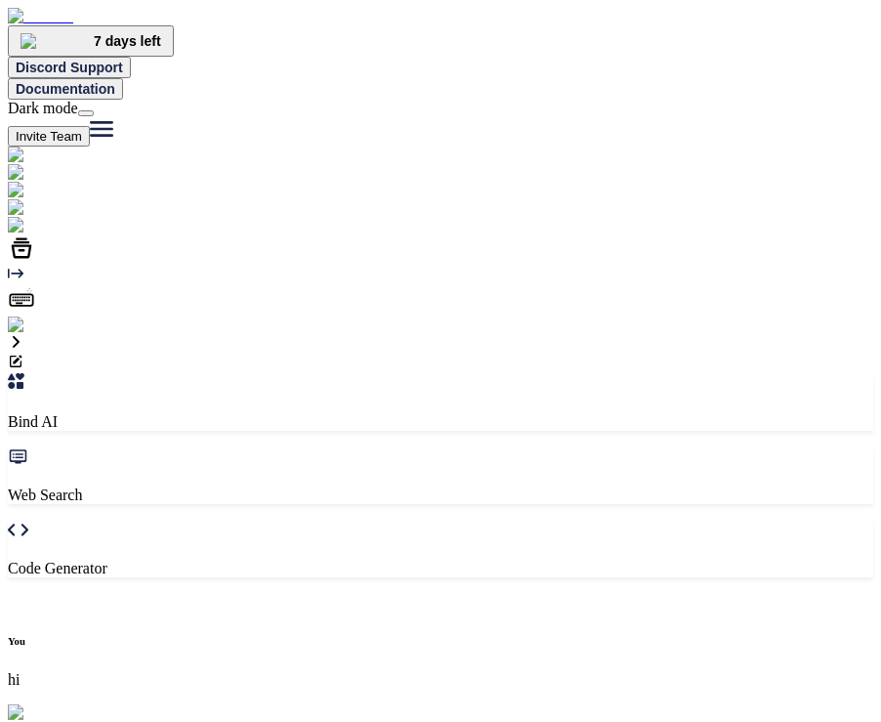
click at [32, 334] on img at bounding box center [39, 325] width 63 height 18
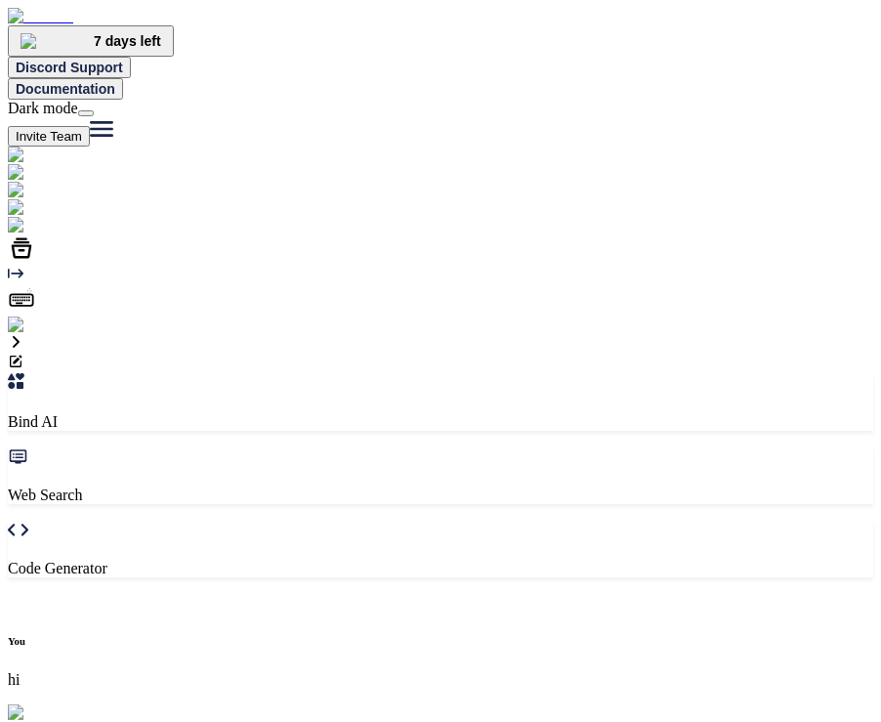
click at [24, 166] on img at bounding box center [43, 173] width 70 height 18
type input "hi"
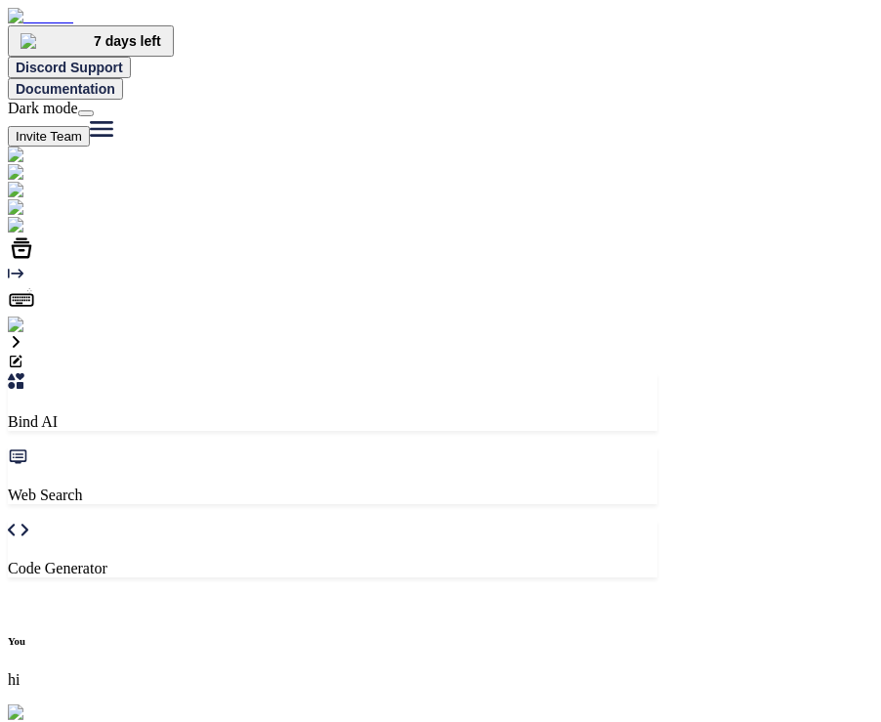
type input "hi"
type textarea "hi"
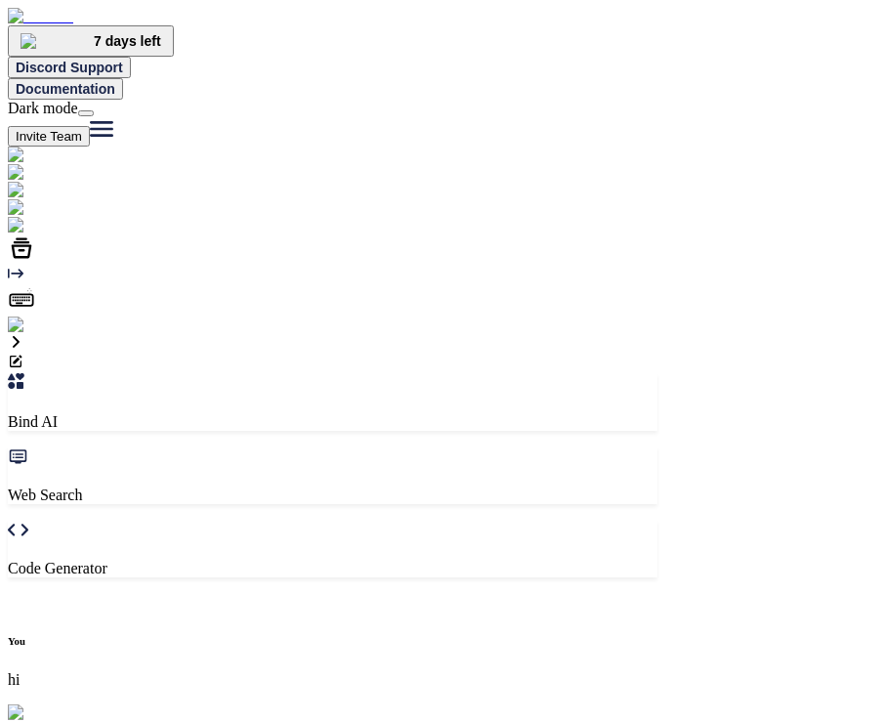
click at [30, 234] on img at bounding box center [72, 226] width 129 height 18
click at [30, 313] on icon at bounding box center [21, 298] width 27 height 27
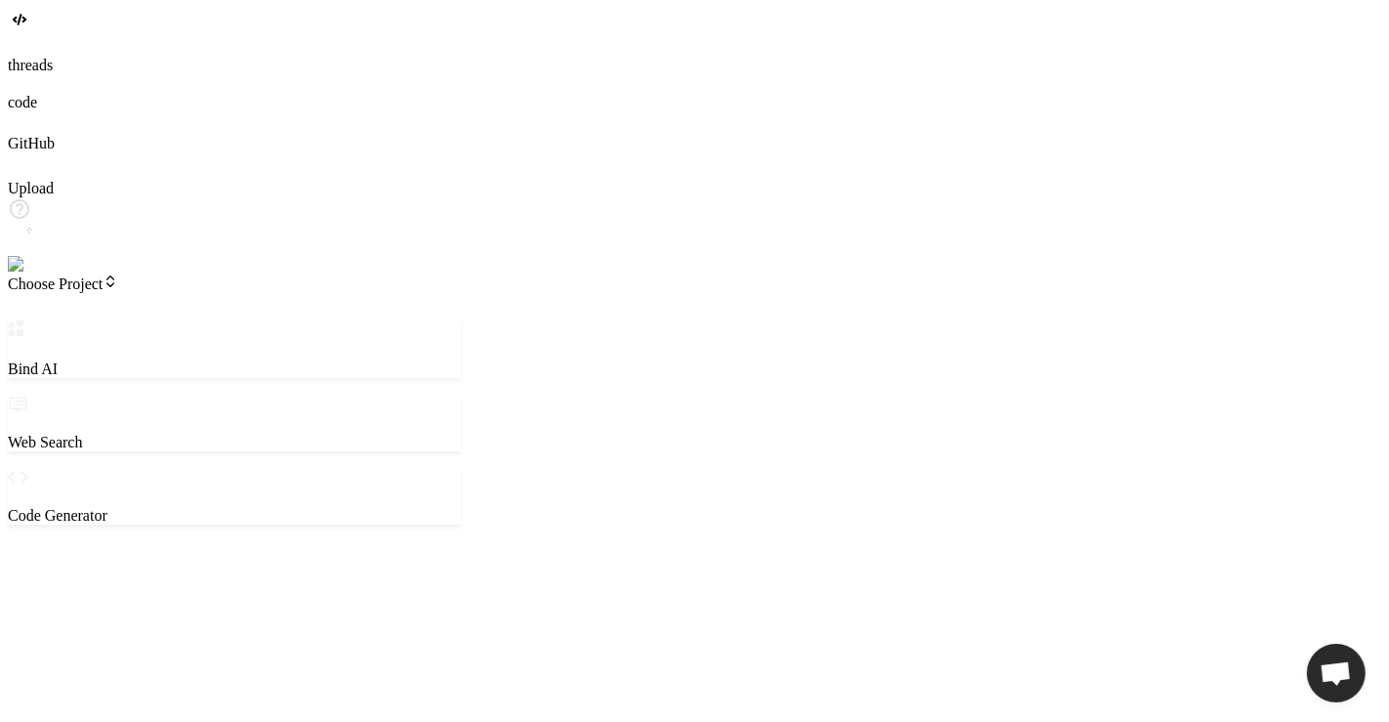
type textarea "x"
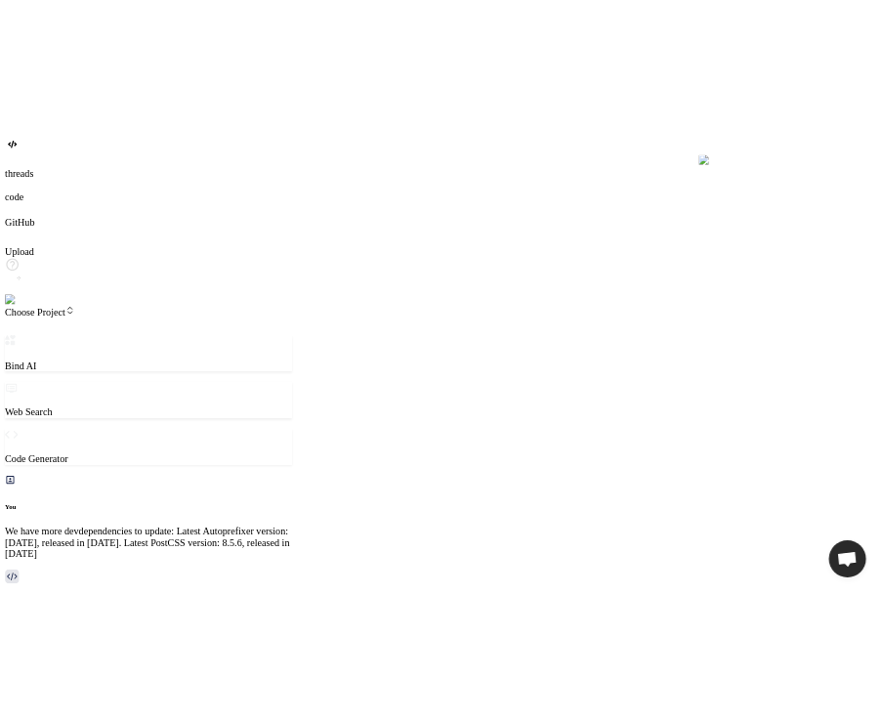
scroll to position [4716, 0]
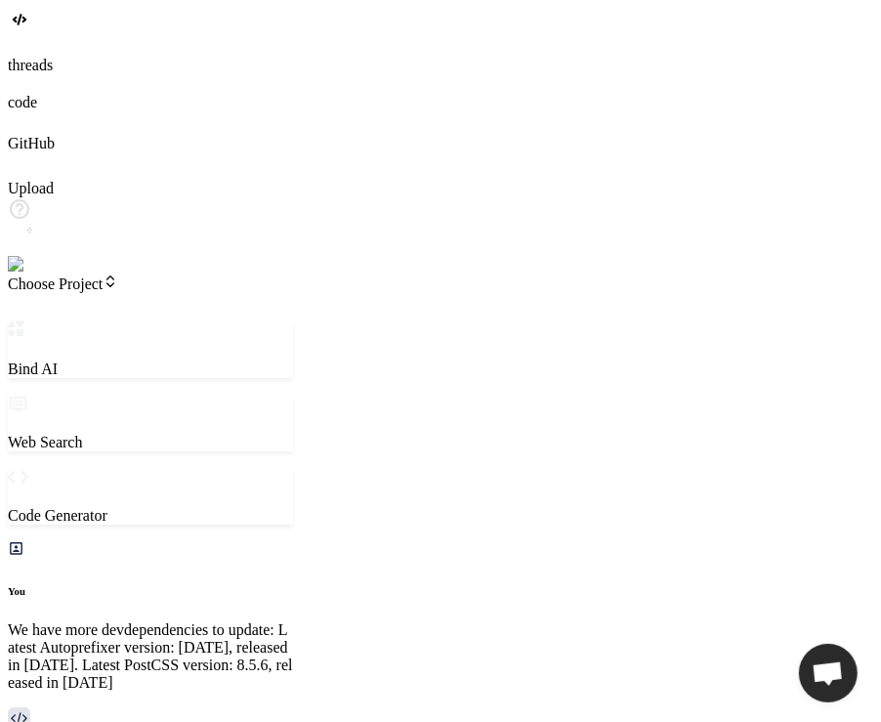
click at [32, 273] on img at bounding box center [39, 265] width 63 height 18
type textarea "x"
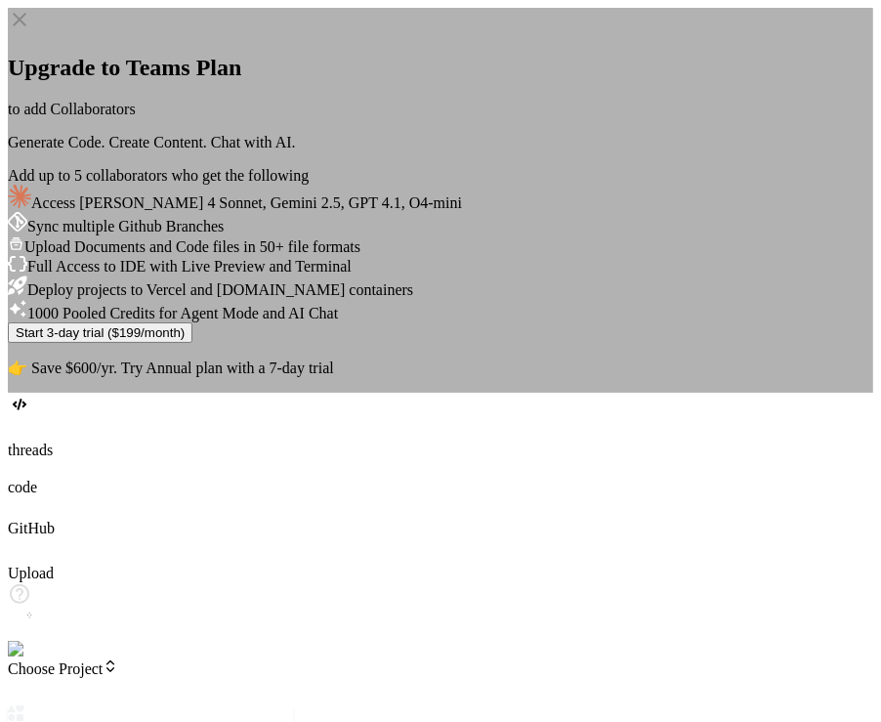
type textarea "x"
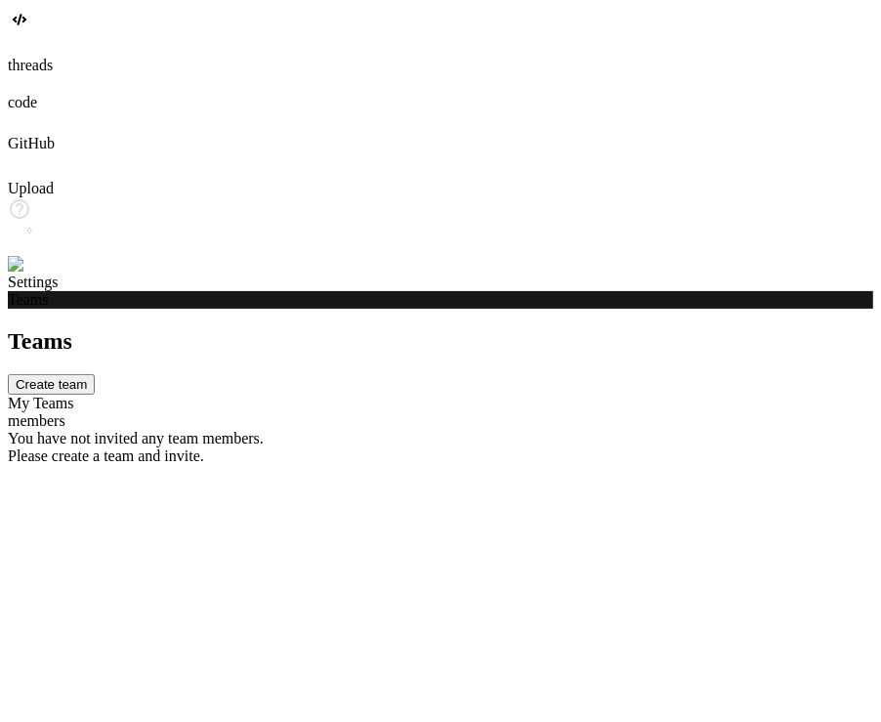
click at [32, 94] on div at bounding box center [440, 84] width 865 height 20
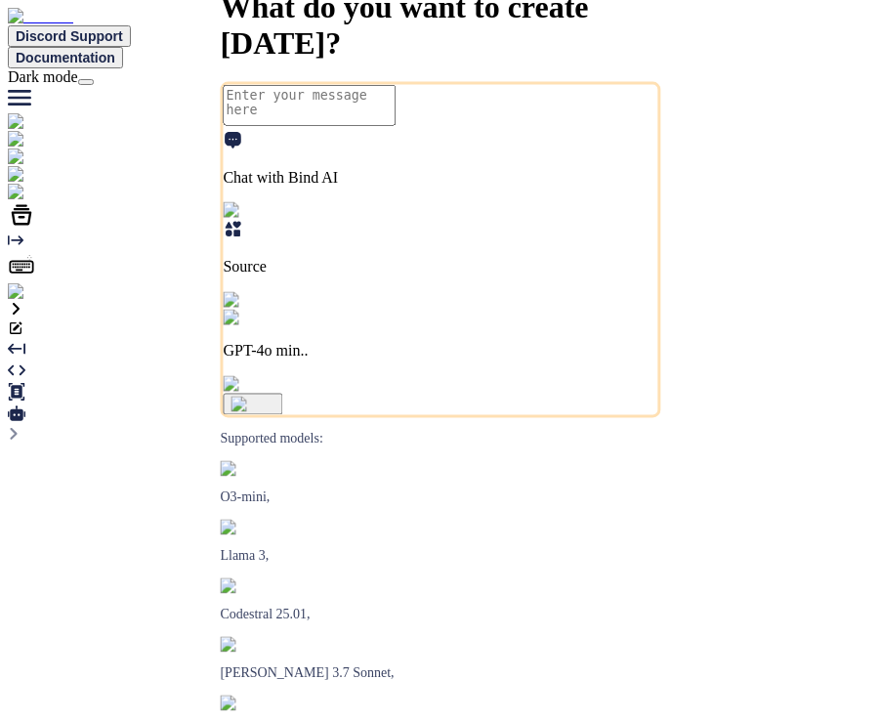
type textarea "x"
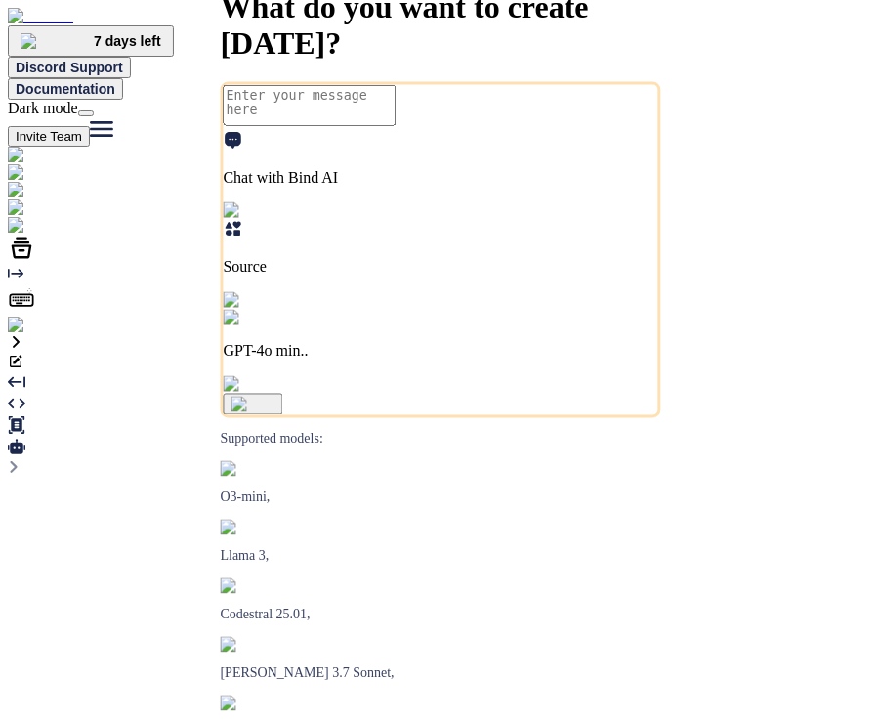
click at [36, 234] on img at bounding box center [72, 226] width 129 height 18
